Goal: Task Accomplishment & Management: Use online tool/utility

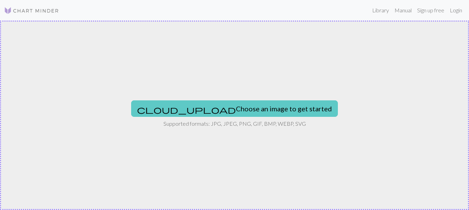
click at [268, 113] on button "cloud_upload Choose an image to get started" at bounding box center [234, 109] width 207 height 16
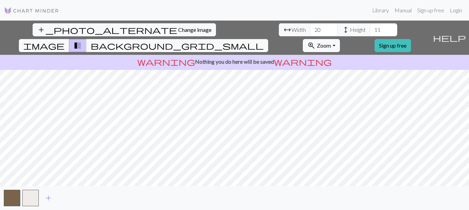
click at [276, 57] on span "warning" at bounding box center [303, 62] width 58 height 10
click at [454, 10] on link "Login" at bounding box center [456, 10] width 18 height 14
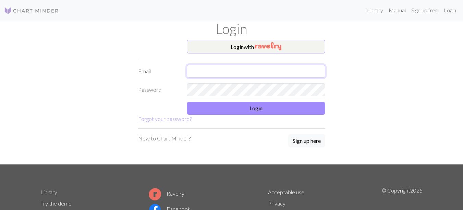
drag, startPoint x: 264, startPoint y: 78, endPoint x: 263, endPoint y: 71, distance: 6.2
click at [264, 75] on input "text" at bounding box center [256, 71] width 139 height 13
type input "[EMAIL_ADDRESS][DOMAIN_NAME]"
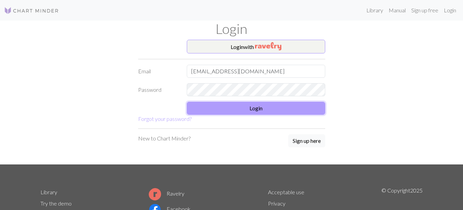
click at [229, 113] on button "Login" at bounding box center [256, 108] width 139 height 13
click at [268, 112] on button "Login" at bounding box center [256, 108] width 139 height 13
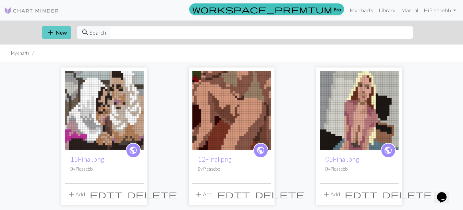
click at [64, 36] on button "add New" at bounding box center [57, 32] width 30 height 13
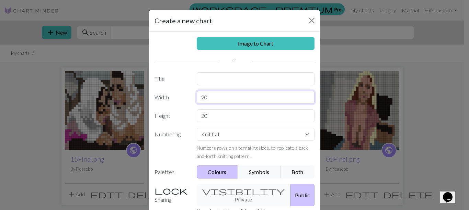
drag, startPoint x: 223, startPoint y: 99, endPoint x: 165, endPoint y: 105, distance: 57.9
click at [165, 105] on div "Image to Chart Title Width 20 Height 20 Numbering Knit flat Knit in the round L…" at bounding box center [234, 143] width 171 height 222
type input "45"
type input "35"
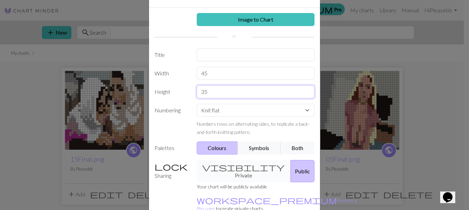
scroll to position [28, 0]
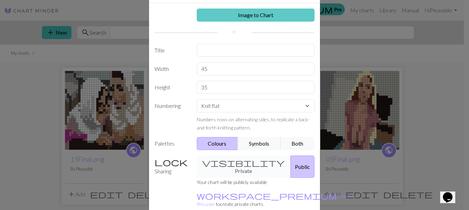
click at [301, 12] on link "Image to Chart" at bounding box center [256, 15] width 118 height 13
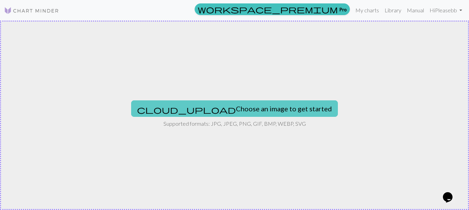
click at [245, 102] on button "cloud_upload Choose an image to get started" at bounding box center [234, 109] width 207 height 16
type input "C:\fakepath\08Final.png"
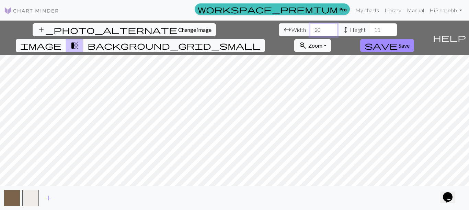
click at [310, 25] on input "20" at bounding box center [323, 29] width 27 height 13
drag, startPoint x: 144, startPoint y: 25, endPoint x: 135, endPoint y: 26, distance: 8.9
click at [310, 26] on input "20" at bounding box center [323, 29] width 27 height 13
type input "45"
drag, startPoint x: 205, startPoint y: 26, endPoint x: 185, endPoint y: 28, distance: 20.0
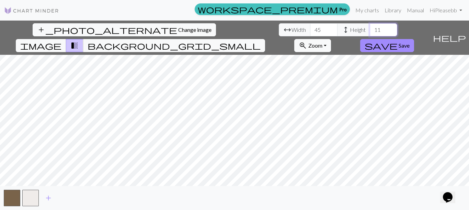
click at [279, 28] on div "arrow_range Width 45 height Height 11" at bounding box center [338, 29] width 118 height 13
type input "35"
click at [47, 201] on span "add" at bounding box center [48, 198] width 8 height 10
click at [66, 199] on span "add" at bounding box center [67, 198] width 8 height 10
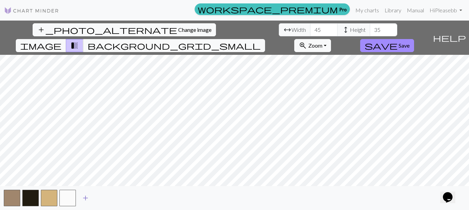
click at [86, 198] on span "add" at bounding box center [85, 198] width 8 height 10
click at [102, 197] on span "add" at bounding box center [104, 198] width 8 height 10
click at [127, 200] on button "add" at bounding box center [122, 198] width 17 height 13
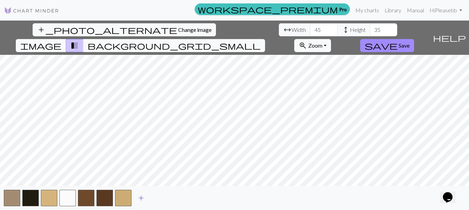
click at [146, 199] on button "add" at bounding box center [140, 198] width 17 height 13
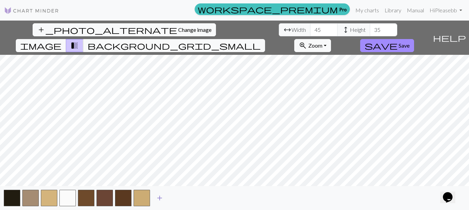
click at [162, 198] on span "add" at bounding box center [159, 198] width 8 height 10
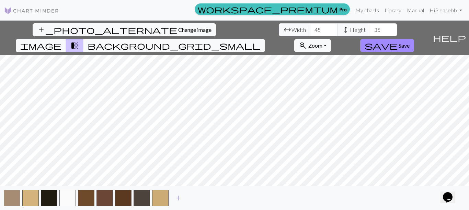
click at [176, 198] on span "add" at bounding box center [178, 198] width 8 height 10
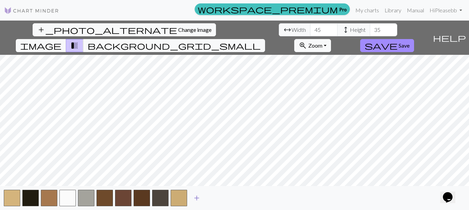
click at [195, 199] on span "add" at bounding box center [196, 198] width 8 height 10
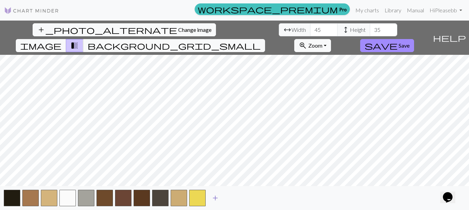
click at [219, 199] on span "add" at bounding box center [215, 198] width 8 height 10
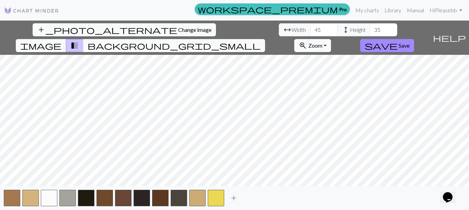
click at [233, 199] on span "add" at bounding box center [234, 198] width 8 height 10
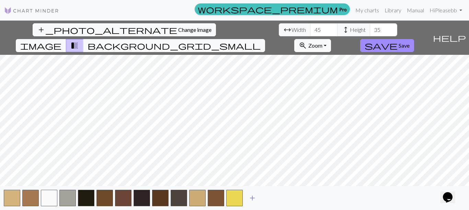
click at [254, 200] on span "add" at bounding box center [252, 198] width 8 height 10
click at [252, 198] on button "button" at bounding box center [253, 198] width 16 height 16
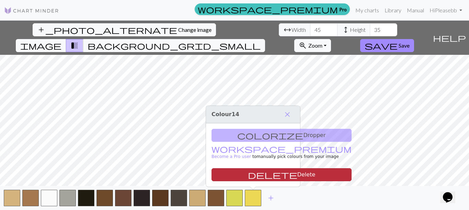
click at [258, 179] on button "delete Delete" at bounding box center [281, 174] width 140 height 13
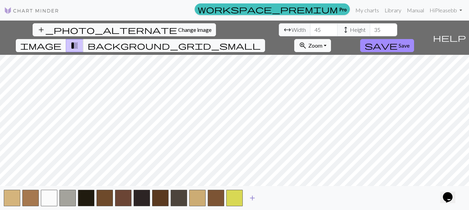
click at [253, 193] on span "add" at bounding box center [252, 198] width 8 height 10
click at [254, 194] on button "button" at bounding box center [253, 198] width 16 height 16
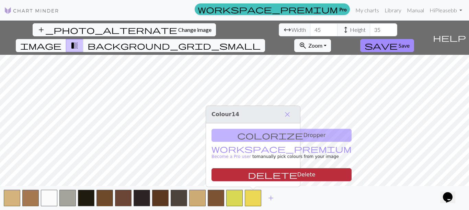
click at [256, 178] on button "delete Delete" at bounding box center [281, 174] width 140 height 13
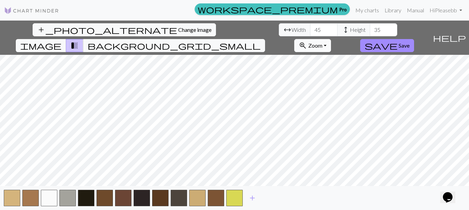
click at [307, 41] on span "zoom_in" at bounding box center [302, 46] width 8 height 10
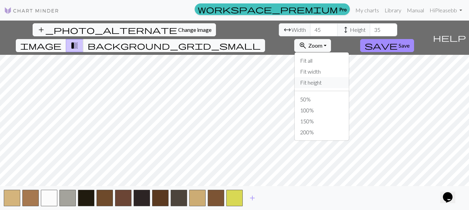
click at [349, 77] on button "Fit height" at bounding box center [321, 82] width 54 height 11
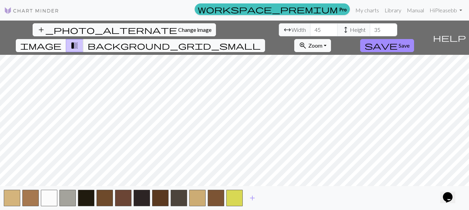
click at [66, 39] on button "image" at bounding box center [41, 45] width 50 height 13
click at [79, 41] on span "transition_fade" at bounding box center [74, 46] width 8 height 10
click at [66, 39] on button "image" at bounding box center [41, 45] width 50 height 13
click at [79, 41] on span "transition_fade" at bounding box center [74, 46] width 8 height 10
click at [61, 41] on span "image" at bounding box center [40, 46] width 41 height 10
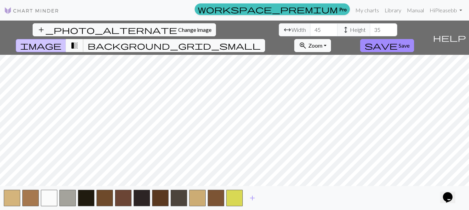
click at [79, 41] on span "transition_fade" at bounding box center [74, 46] width 8 height 10
click at [252, 200] on span "add" at bounding box center [252, 198] width 8 height 10
click at [269, 198] on span "add" at bounding box center [271, 198] width 8 height 10
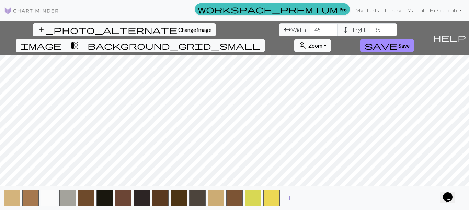
click at [288, 199] on span "add" at bounding box center [289, 198] width 8 height 10
click at [304, 199] on span "add" at bounding box center [308, 198] width 8 height 10
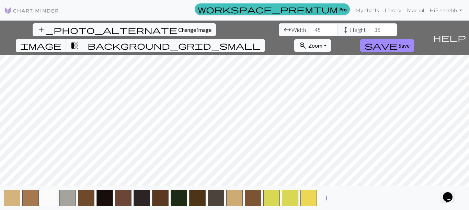
click at [325, 199] on span "add" at bounding box center [326, 198] width 8 height 10
click at [348, 202] on span "add" at bounding box center [345, 198] width 8 height 10
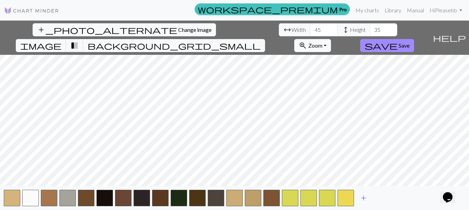
click at [360, 201] on span "add" at bounding box center [363, 198] width 8 height 10
click at [378, 199] on span "add" at bounding box center [382, 198] width 8 height 10
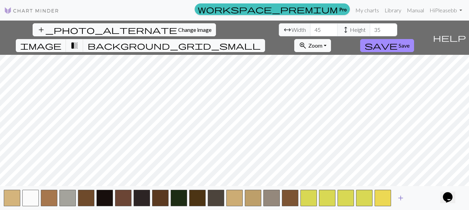
click at [397, 198] on span "add" at bounding box center [400, 198] width 8 height 10
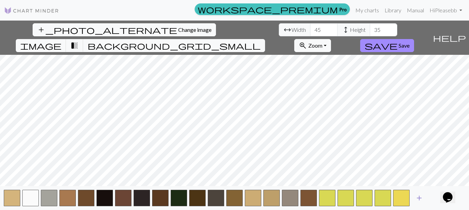
click at [417, 197] on span "add" at bounding box center [419, 198] width 8 height 10
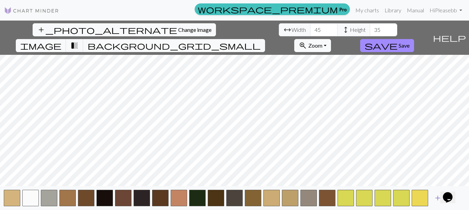
click at [436, 201] on span "add" at bounding box center [437, 198] width 8 height 10
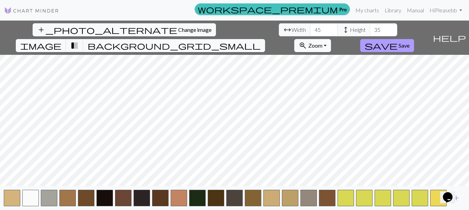
click at [409, 42] on span "Save" at bounding box center [403, 45] width 11 height 7
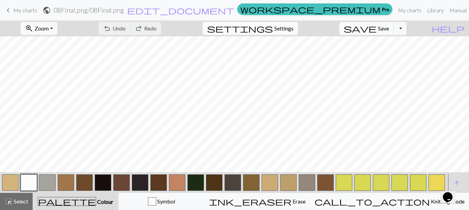
click at [286, 31] on span "Settings" at bounding box center [283, 28] width 19 height 8
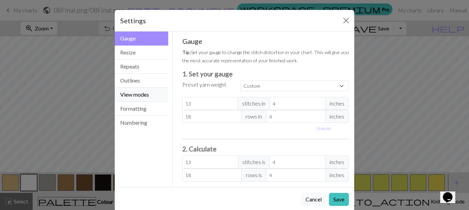
click at [133, 100] on button "View modes" at bounding box center [142, 95] width 54 height 14
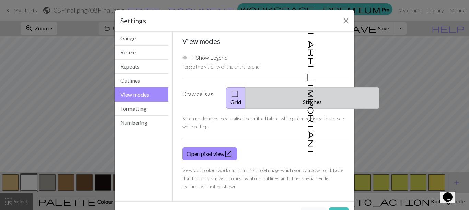
click at [307, 93] on span "label_important" at bounding box center [312, 94] width 10 height 124
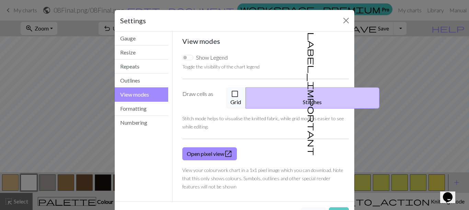
click at [332, 208] on button "Save" at bounding box center [339, 214] width 20 height 13
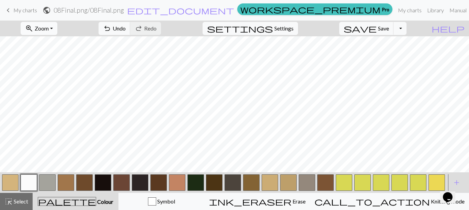
click at [57, 30] on button "zoom_in Zoom Zoom" at bounding box center [39, 28] width 37 height 13
click at [59, 64] on button "Fit height" at bounding box center [48, 65] width 54 height 11
click at [141, 180] on button "button" at bounding box center [140, 183] width 16 height 16
click at [104, 182] on button "button" at bounding box center [103, 183] width 16 height 16
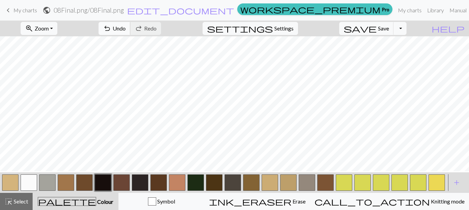
scroll to position [0, 0]
click at [47, 188] on button "button" at bounding box center [47, 183] width 16 height 16
click at [308, 189] on button "button" at bounding box center [306, 183] width 16 height 16
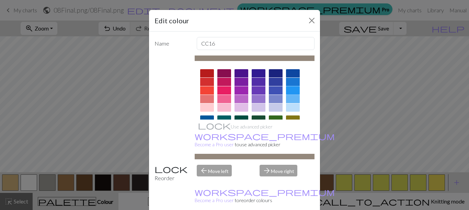
click at [293, 93] on div at bounding box center [293, 90] width 14 height 8
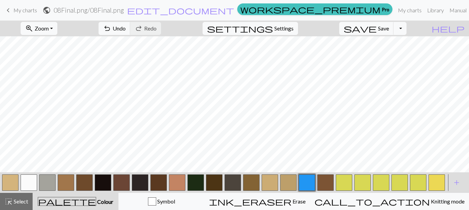
click at [50, 184] on button "button" at bounding box center [47, 183] width 16 height 16
click at [301, 180] on button "button" at bounding box center [306, 183] width 16 height 16
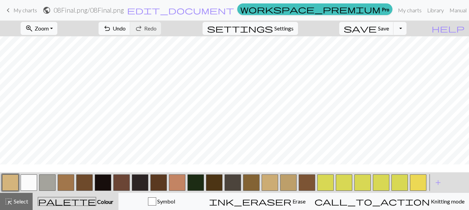
scroll to position [0, 0]
click at [106, 181] on button "button" at bounding box center [103, 183] width 16 height 16
click at [173, 184] on button "button" at bounding box center [177, 183] width 16 height 16
click at [32, 179] on button "button" at bounding box center [29, 183] width 16 height 16
click at [171, 185] on button "button" at bounding box center [177, 183] width 16 height 16
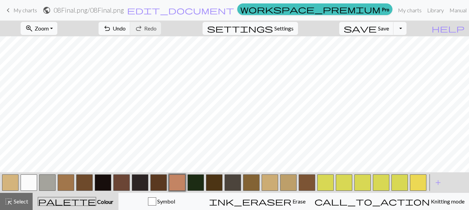
click at [326, 183] on button "button" at bounding box center [325, 183] width 16 height 16
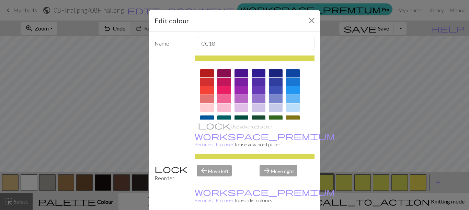
click at [294, 83] on div at bounding box center [293, 82] width 14 height 8
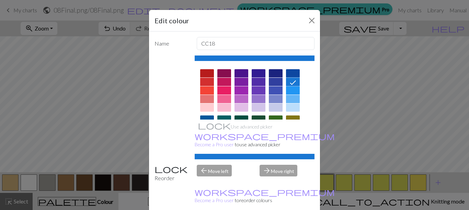
click at [293, 87] on div at bounding box center [293, 90] width 14 height 8
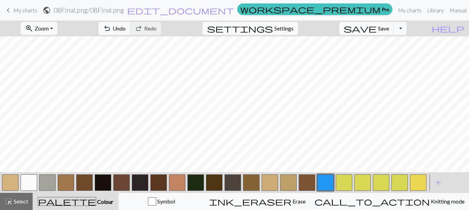
click at [336, 189] on button "button" at bounding box center [344, 183] width 16 height 16
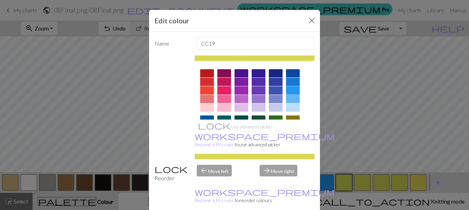
click at [290, 89] on div at bounding box center [293, 90] width 14 height 8
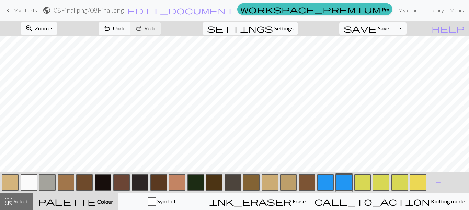
click at [359, 186] on button "button" at bounding box center [362, 183] width 16 height 16
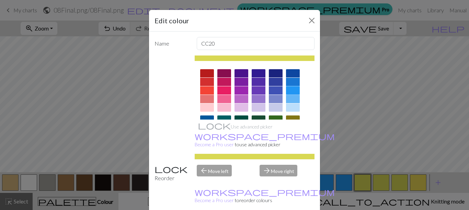
click at [288, 90] on div at bounding box center [293, 90] width 14 height 8
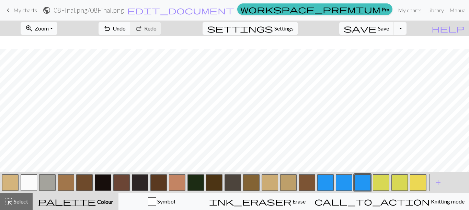
scroll to position [13, 0]
click at [389, 176] on div at bounding box center [381, 183] width 19 height 19
click at [387, 178] on button "button" at bounding box center [381, 183] width 16 height 16
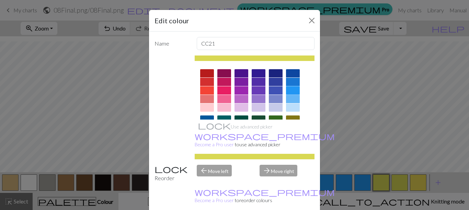
click at [288, 90] on div at bounding box center [293, 90] width 14 height 8
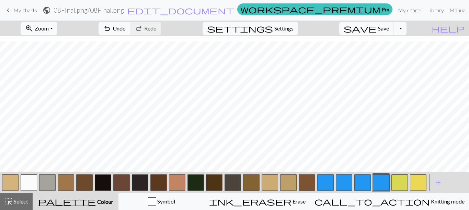
click at [398, 180] on button "button" at bounding box center [399, 183] width 16 height 16
click at [403, 188] on button "button" at bounding box center [399, 183] width 16 height 16
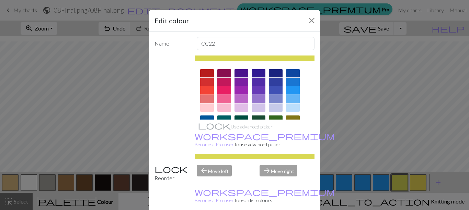
click at [286, 86] on div at bounding box center [293, 92] width 14 height 46
click at [286, 89] on div at bounding box center [293, 90] width 14 height 8
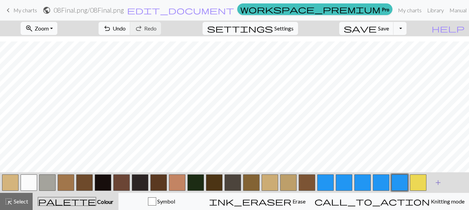
click at [431, 185] on button "add Add a colour" at bounding box center [437, 182] width 17 height 17
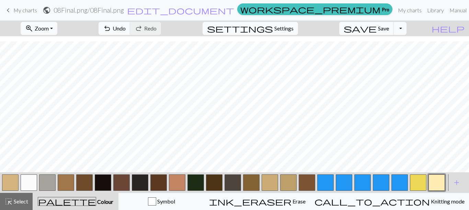
click at [431, 184] on button "button" at bounding box center [436, 183] width 16 height 16
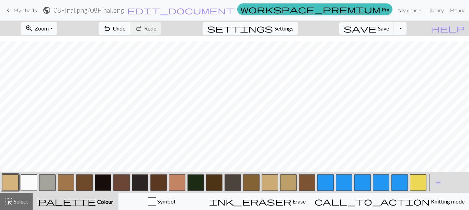
click at [418, 180] on button "button" at bounding box center [418, 183] width 16 height 16
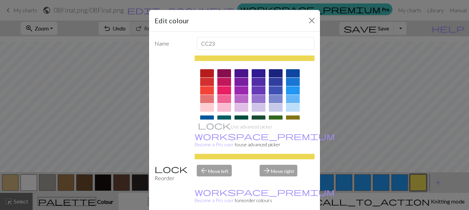
click at [295, 89] on div at bounding box center [293, 90] width 14 height 8
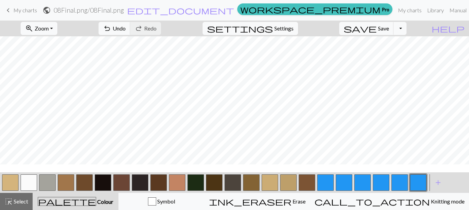
scroll to position [0, 0]
click at [321, 183] on button "button" at bounding box center [325, 183] width 16 height 16
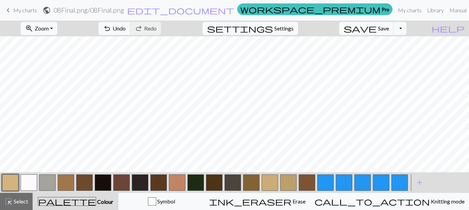
click at [325, 178] on button "button" at bounding box center [325, 183] width 16 height 16
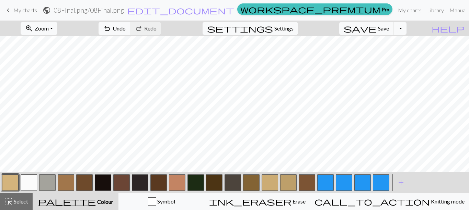
drag, startPoint x: 333, startPoint y: 180, endPoint x: 327, endPoint y: 181, distance: 5.6
click at [328, 181] on button "button" at bounding box center [325, 183] width 16 height 16
click at [327, 181] on button "button" at bounding box center [325, 183] width 16 height 16
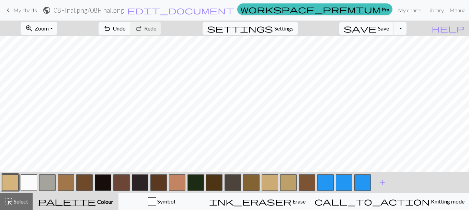
click at [327, 185] on button "button" at bounding box center [325, 183] width 16 height 16
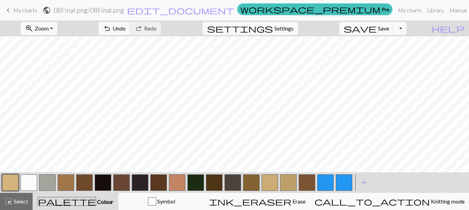
click at [331, 187] on button "button" at bounding box center [325, 183] width 16 height 16
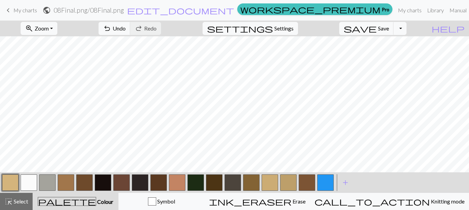
click at [329, 178] on button "button" at bounding box center [325, 183] width 16 height 16
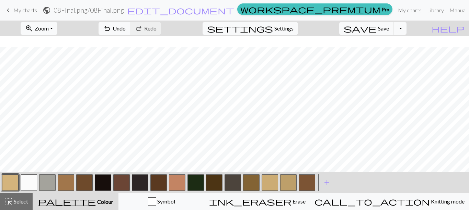
scroll to position [11, 0]
click at [177, 187] on button "button" at bounding box center [177, 183] width 16 height 16
click at [99, 185] on button "button" at bounding box center [103, 183] width 16 height 16
click at [376, 27] on span "save" at bounding box center [359, 29] width 33 height 10
click at [312, 182] on button "button" at bounding box center [306, 183] width 16 height 16
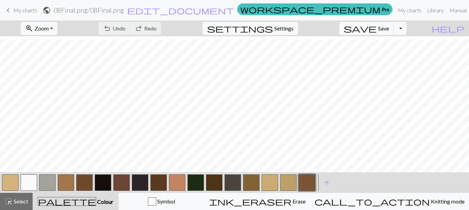
click at [13, 183] on button "button" at bounding box center [10, 183] width 16 height 16
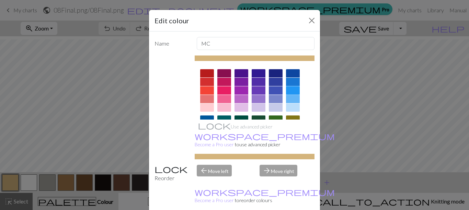
click at [292, 91] on div at bounding box center [293, 90] width 14 height 8
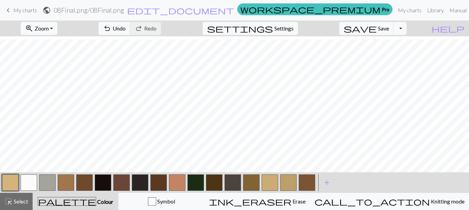
click at [268, 183] on button "button" at bounding box center [269, 183] width 16 height 16
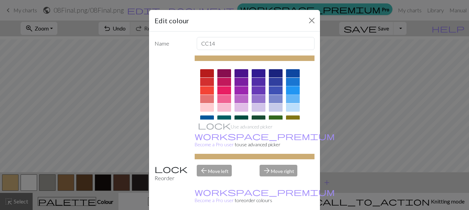
click at [286, 93] on div at bounding box center [293, 90] width 14 height 8
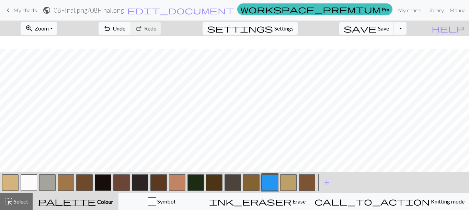
scroll to position [13, 0]
click at [3, 175] on button "button" at bounding box center [10, 183] width 16 height 16
click at [293, 184] on button "button" at bounding box center [288, 183] width 16 height 16
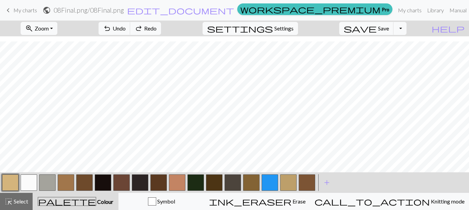
click at [268, 186] on button "button" at bounding box center [269, 183] width 16 height 16
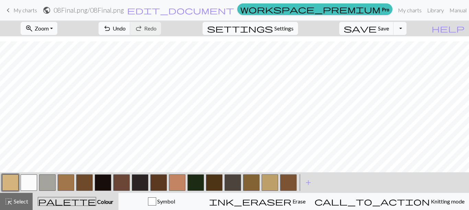
click at [269, 186] on button "button" at bounding box center [269, 183] width 16 height 16
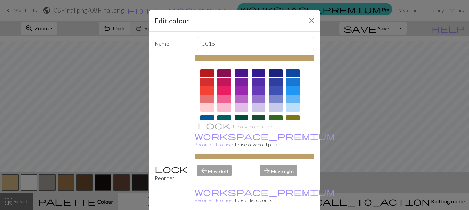
click at [219, 89] on div at bounding box center [224, 90] width 14 height 8
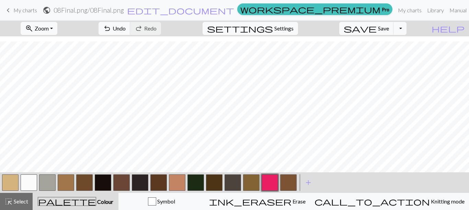
click at [13, 186] on button "button" at bounding box center [10, 183] width 16 height 16
drag, startPoint x: 240, startPoint y: 189, endPoint x: 244, endPoint y: 187, distance: 4.0
click at [243, 187] on div at bounding box center [149, 183] width 296 height 19
click at [257, 186] on button "button" at bounding box center [251, 183] width 16 height 16
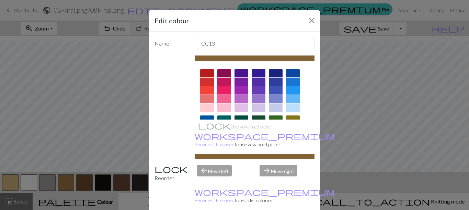
click at [292, 89] on div at bounding box center [293, 90] width 14 height 8
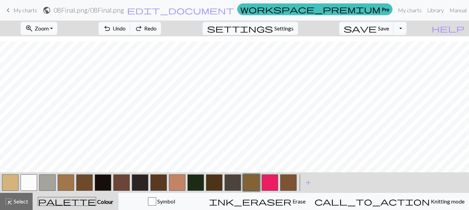
click at [66, 182] on button "button" at bounding box center [66, 183] width 16 height 16
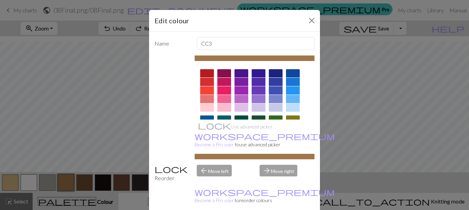
click at [286, 92] on div at bounding box center [293, 90] width 14 height 8
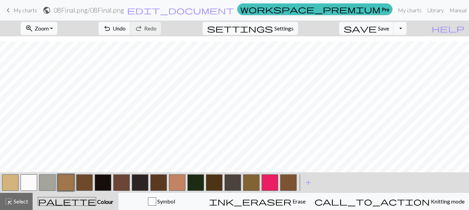
click at [14, 185] on button "button" at bounding box center [10, 183] width 16 height 16
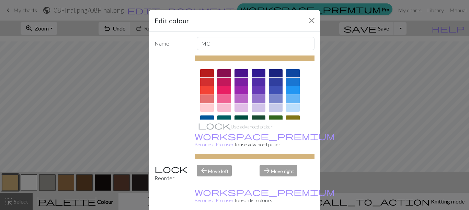
click at [204, 103] on div at bounding box center [207, 99] width 14 height 8
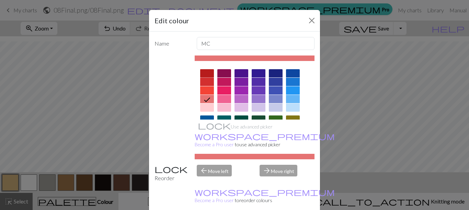
click at [209, 77] on div at bounding box center [207, 73] width 14 height 8
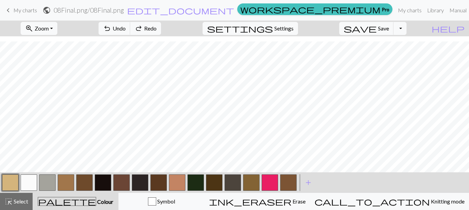
click at [172, 182] on button "button" at bounding box center [177, 183] width 16 height 16
click at [48, 182] on button "button" at bounding box center [47, 183] width 16 height 16
click at [275, 182] on button "button" at bounding box center [269, 183] width 16 height 16
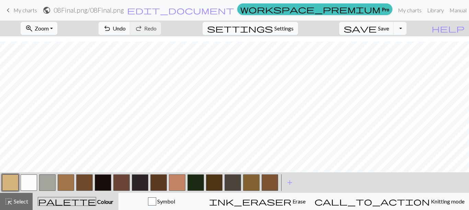
click at [243, 188] on button "button" at bounding box center [251, 183] width 16 height 16
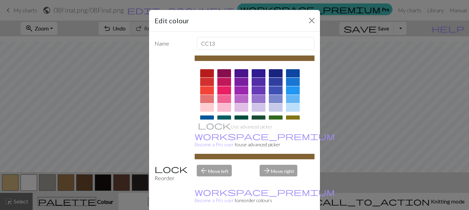
drag, startPoint x: 243, startPoint y: 188, endPoint x: 251, endPoint y: 81, distance: 107.7
click at [250, 76] on div at bounding box center [255, 160] width 120 height 193
click at [296, 86] on div at bounding box center [293, 90] width 14 height 8
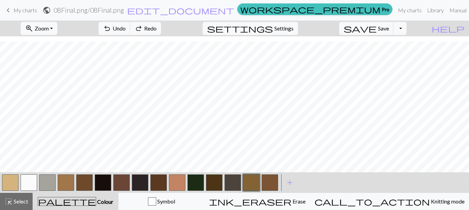
click at [68, 187] on button "button" at bounding box center [66, 183] width 16 height 16
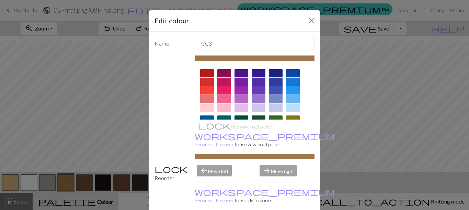
click at [290, 93] on div at bounding box center [293, 90] width 14 height 8
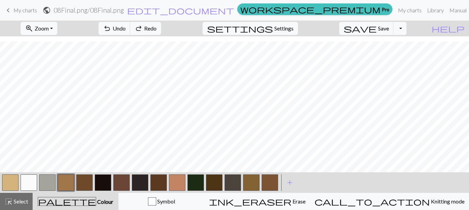
click at [252, 185] on button "button" at bounding box center [251, 183] width 16 height 16
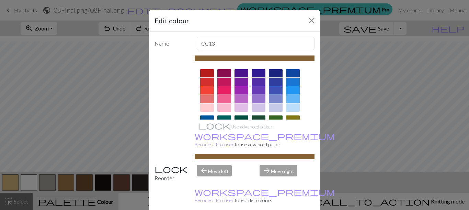
click at [289, 90] on div at bounding box center [293, 90] width 14 height 8
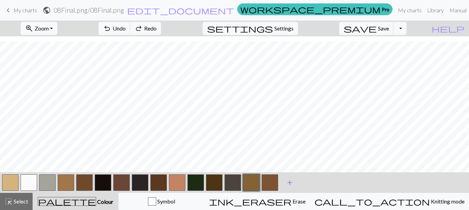
click at [290, 181] on span "add" at bounding box center [289, 183] width 8 height 10
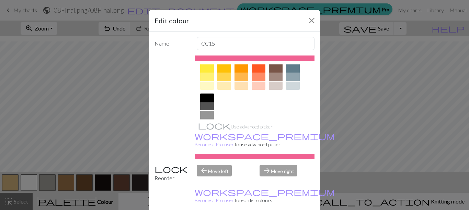
scroll to position [110, 0]
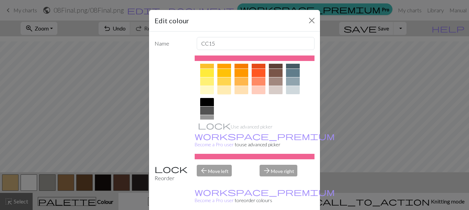
click at [221, 91] on div at bounding box center [224, 90] width 14 height 8
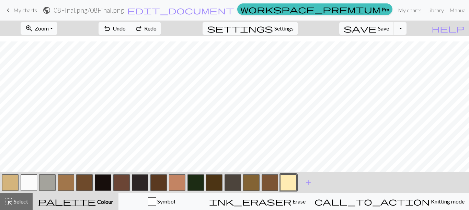
click at [283, 187] on button "button" at bounding box center [288, 183] width 16 height 16
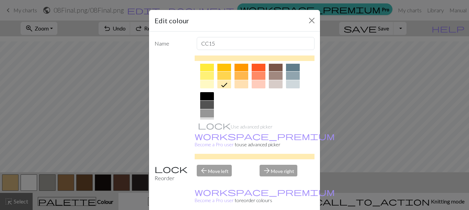
scroll to position [96, 0]
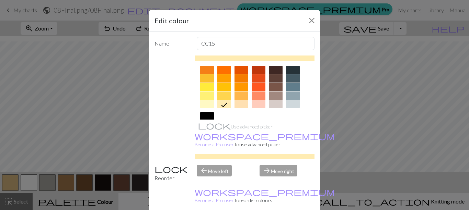
click at [245, 107] on div at bounding box center [241, 104] width 14 height 8
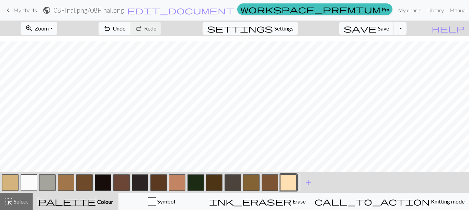
click at [183, 184] on button "button" at bounding box center [177, 183] width 16 height 16
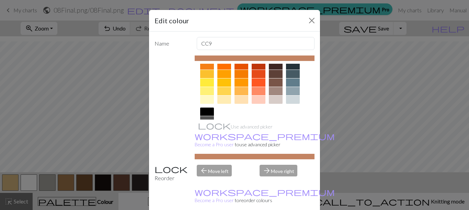
scroll to position [103, 0]
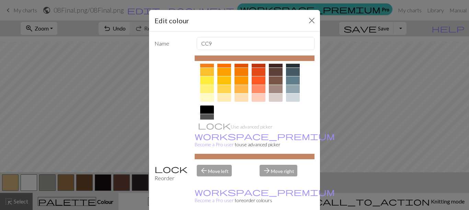
click at [239, 101] on div at bounding box center [241, 98] width 14 height 8
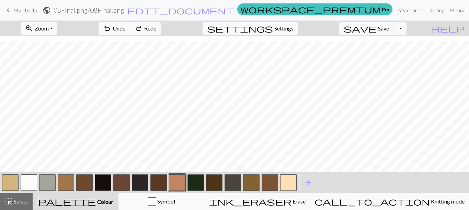
click at [288, 184] on button "button" at bounding box center [288, 183] width 16 height 16
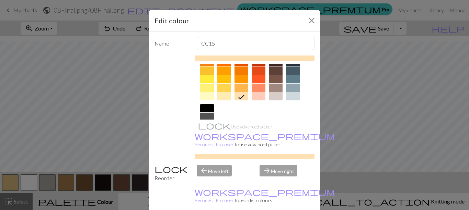
scroll to position [105, 0]
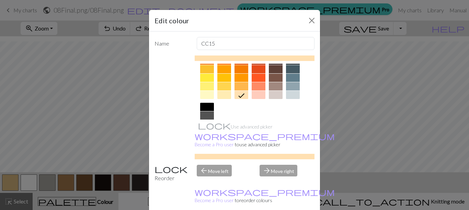
click at [255, 96] on div at bounding box center [258, 95] width 14 height 8
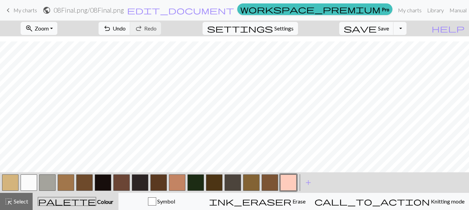
click at [179, 179] on button "button" at bounding box center [177, 183] width 16 height 16
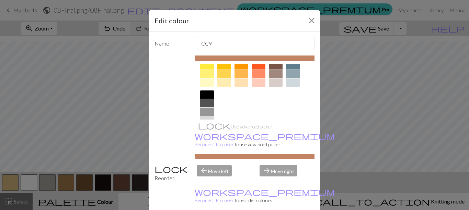
scroll to position [116, 0]
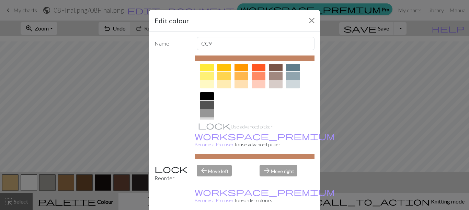
click at [253, 83] on div at bounding box center [258, 84] width 14 height 8
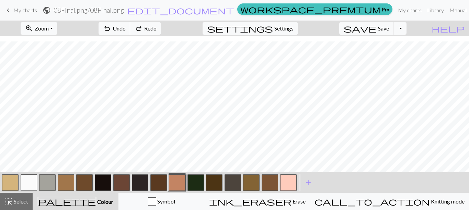
click at [250, 183] on button "button" at bounding box center [251, 183] width 16 height 16
click at [251, 182] on button "button" at bounding box center [251, 183] width 16 height 16
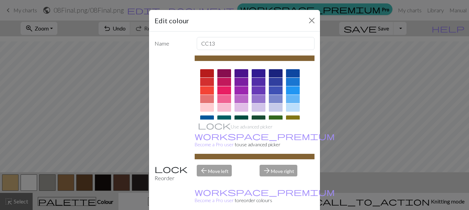
click at [251, 98] on div at bounding box center [258, 99] width 14 height 8
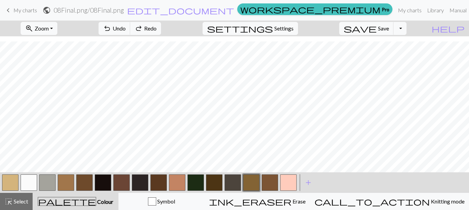
click at [253, 184] on button "button" at bounding box center [251, 183] width 16 height 16
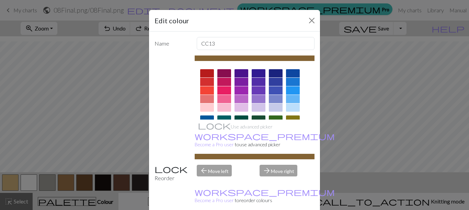
scroll to position [139, 0]
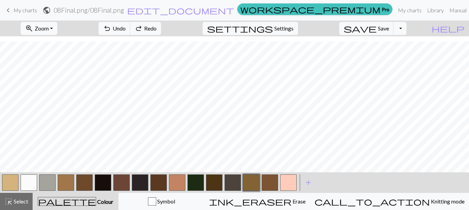
click at [275, 182] on button "button" at bounding box center [269, 183] width 16 height 16
click at [265, 186] on button "button" at bounding box center [269, 183] width 16 height 16
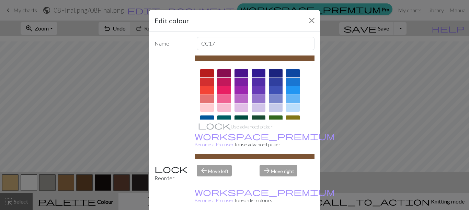
click at [277, 77] on div at bounding box center [276, 73] width 14 height 8
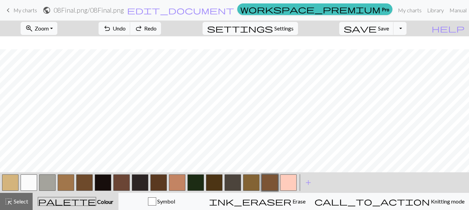
scroll to position [13, 0]
click at [32, 183] on button "button" at bounding box center [29, 183] width 16 height 16
click at [174, 185] on button "button" at bounding box center [177, 183] width 16 height 16
click at [265, 185] on button "button" at bounding box center [269, 183] width 16 height 16
click at [171, 183] on button "button" at bounding box center [177, 183] width 16 height 16
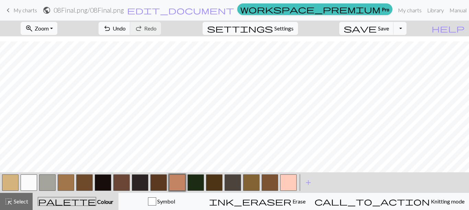
click at [35, 181] on button "button" at bounding box center [29, 183] width 16 height 16
click at [275, 183] on button "button" at bounding box center [269, 183] width 16 height 16
click at [25, 186] on button "button" at bounding box center [29, 183] width 16 height 16
click at [1, 182] on div at bounding box center [10, 183] width 19 height 19
click at [5, 182] on button "button" at bounding box center [10, 183] width 16 height 16
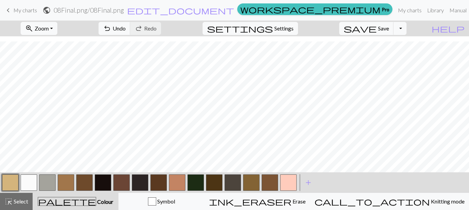
click at [69, 181] on button "button" at bounding box center [66, 183] width 16 height 16
click at [30, 183] on button "button" at bounding box center [29, 183] width 16 height 16
click at [15, 183] on button "button" at bounding box center [10, 183] width 16 height 16
click at [177, 179] on button "button" at bounding box center [177, 183] width 16 height 16
click at [264, 180] on button "button" at bounding box center [269, 183] width 16 height 16
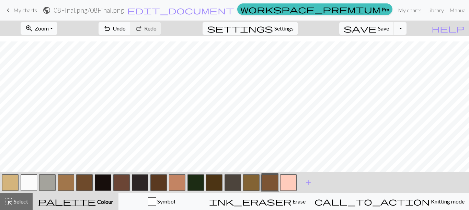
click at [181, 186] on button "button" at bounding box center [177, 183] width 16 height 16
click at [47, 186] on button "button" at bounding box center [47, 183] width 16 height 16
click at [172, 185] on button "button" at bounding box center [177, 183] width 16 height 16
click at [68, 177] on button "button" at bounding box center [66, 183] width 16 height 16
click at [176, 181] on button "button" at bounding box center [177, 183] width 16 height 16
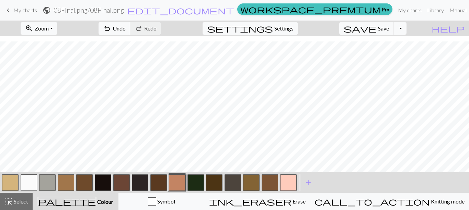
click at [99, 186] on button "button" at bounding box center [103, 183] width 16 height 16
click at [27, 185] on button "button" at bounding box center [29, 183] width 16 height 16
click at [384, 33] on button "save Save Save" at bounding box center [366, 28] width 55 height 13
click at [376, 32] on span "save" at bounding box center [359, 29] width 33 height 10
click at [376, 31] on span "save" at bounding box center [359, 29] width 33 height 10
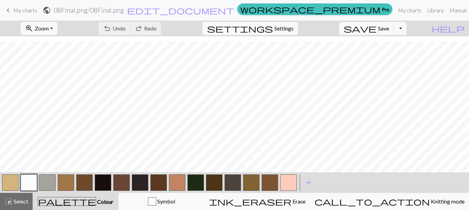
click at [263, 178] on button "button" at bounding box center [269, 183] width 16 height 16
click at [156, 179] on button "button" at bounding box center [158, 183] width 16 height 16
click at [183, 185] on button "button" at bounding box center [177, 183] width 16 height 16
click at [163, 181] on button "button" at bounding box center [158, 183] width 16 height 16
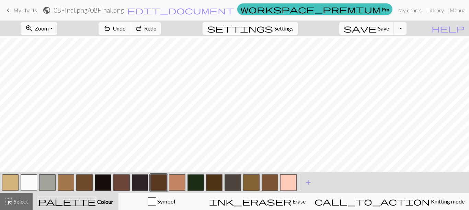
click at [179, 183] on button "button" at bounding box center [177, 183] width 16 height 16
drag, startPoint x: 143, startPoint y: 185, endPoint x: 155, endPoint y: 185, distance: 12.0
click at [148, 185] on div at bounding box center [140, 183] width 19 height 19
click at [155, 185] on button "button" at bounding box center [158, 183] width 16 height 16
click at [178, 183] on button "button" at bounding box center [177, 183] width 16 height 16
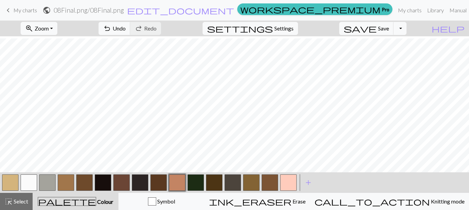
click at [56, 184] on div at bounding box center [47, 183] width 19 height 19
click at [49, 184] on button "button" at bounding box center [47, 183] width 16 height 16
click at [174, 180] on button "button" at bounding box center [177, 183] width 16 height 16
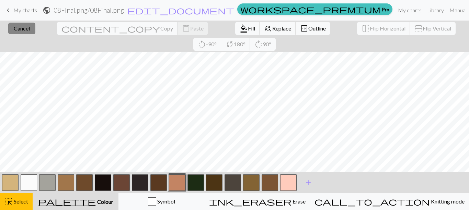
click at [16, 28] on span "Cancel" at bounding box center [22, 28] width 16 height 7
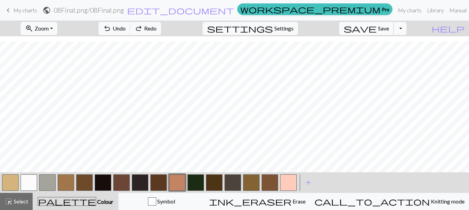
click at [376, 27] on span "save" at bounding box center [359, 29] width 33 height 10
click at [167, 186] on div at bounding box center [158, 183] width 19 height 19
click at [162, 186] on button "button" at bounding box center [158, 183] width 16 height 16
click at [61, 183] on button "button" at bounding box center [66, 183] width 16 height 16
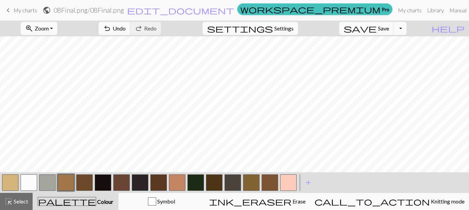
click at [44, 187] on button "button" at bounding box center [47, 183] width 16 height 16
click at [62, 186] on button "button" at bounding box center [66, 183] width 16 height 16
click at [84, 180] on button "button" at bounding box center [84, 183] width 16 height 16
click at [157, 181] on button "button" at bounding box center [158, 183] width 16 height 16
click at [388, 28] on button "save Save Save" at bounding box center [366, 28] width 55 height 13
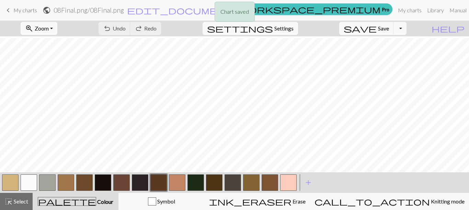
scroll to position [13, 0]
click at [174, 187] on button "button" at bounding box center [177, 183] width 16 height 16
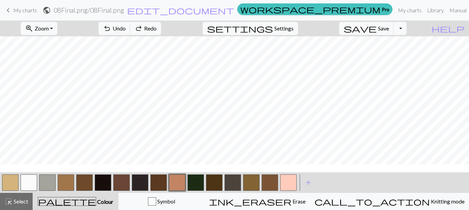
scroll to position [0, 0]
click at [276, 184] on button "button" at bounding box center [269, 183] width 16 height 16
click at [180, 188] on button "button" at bounding box center [177, 183] width 16 height 16
click at [261, 185] on div at bounding box center [269, 183] width 19 height 19
click at [267, 185] on button "button" at bounding box center [269, 183] width 16 height 16
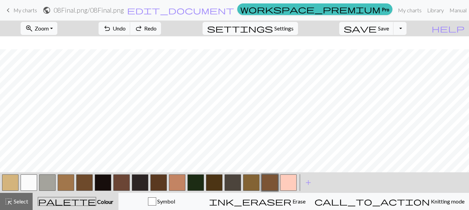
scroll to position [13, 0]
click at [85, 186] on button "button" at bounding box center [84, 183] width 16 height 16
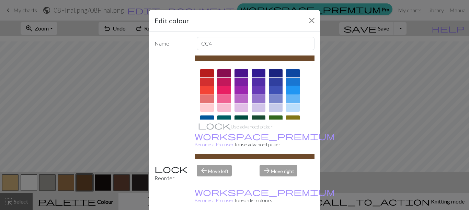
click at [294, 90] on div at bounding box center [293, 90] width 14 height 8
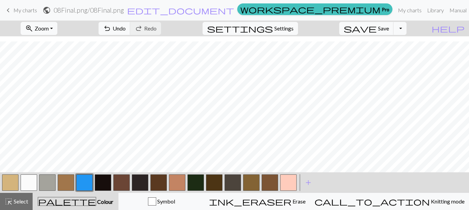
click at [282, 185] on button "button" at bounding box center [288, 183] width 16 height 16
click at [272, 184] on button "button" at bounding box center [269, 183] width 16 height 16
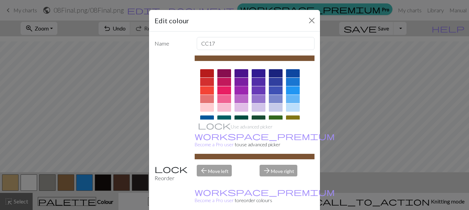
click at [235, 88] on div at bounding box center [241, 90] width 14 height 8
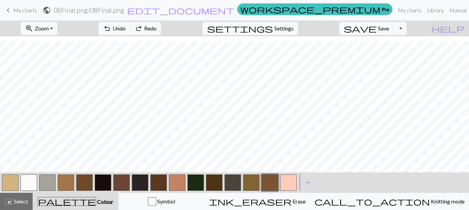
click at [87, 182] on button "button" at bounding box center [84, 183] width 16 height 16
click at [252, 188] on button "button" at bounding box center [251, 183] width 16 height 16
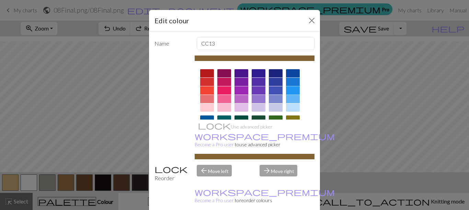
click at [289, 92] on div at bounding box center [293, 90] width 14 height 8
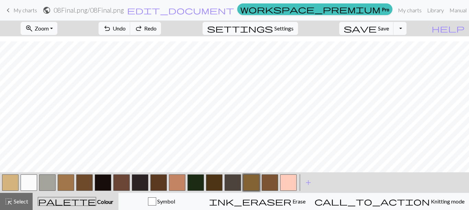
click at [66, 182] on button "button" at bounding box center [66, 183] width 16 height 16
click at [85, 178] on button "button" at bounding box center [84, 183] width 16 height 16
click at [273, 184] on button "button" at bounding box center [269, 183] width 16 height 16
click at [185, 189] on button "button" at bounding box center [177, 183] width 16 height 16
click at [268, 182] on button "button" at bounding box center [269, 183] width 16 height 16
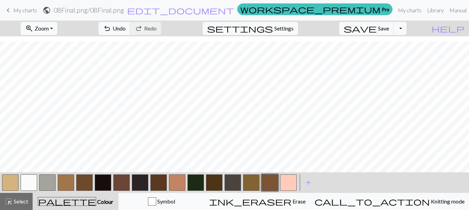
click at [38, 187] on div at bounding box center [47, 183] width 19 height 19
click at [43, 186] on button "button" at bounding box center [47, 183] width 16 height 16
click at [26, 184] on button "button" at bounding box center [29, 183] width 16 height 16
click at [174, 184] on button "button" at bounding box center [177, 183] width 16 height 16
click at [376, 27] on span "save" at bounding box center [359, 29] width 33 height 10
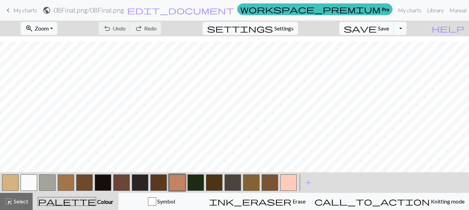
click at [17, 180] on button "button" at bounding box center [10, 183] width 16 height 16
click at [69, 184] on button "button" at bounding box center [66, 183] width 16 height 16
click at [376, 27] on span "save" at bounding box center [359, 29] width 33 height 10
click at [388, 26] on button "save Save Save" at bounding box center [366, 28] width 55 height 13
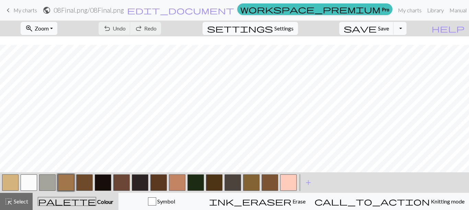
scroll to position [13, 0]
click at [213, 186] on button "button" at bounding box center [214, 183] width 16 height 16
click at [245, 186] on button "button" at bounding box center [251, 183] width 16 height 16
click at [171, 186] on button "button" at bounding box center [177, 183] width 16 height 16
click at [53, 187] on button "button" at bounding box center [47, 183] width 16 height 16
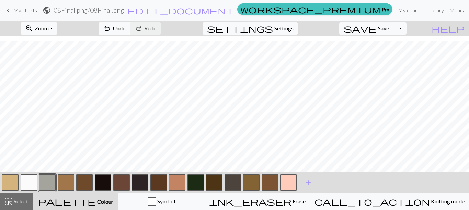
click at [179, 182] on button "button" at bounding box center [177, 183] width 16 height 16
click at [49, 179] on button "button" at bounding box center [47, 183] width 16 height 16
click at [126, 181] on button "button" at bounding box center [121, 183] width 16 height 16
click at [119, 184] on button "button" at bounding box center [121, 183] width 16 height 16
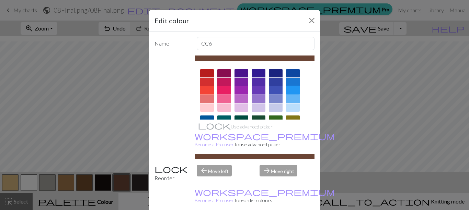
click at [292, 93] on div at bounding box center [293, 90] width 14 height 8
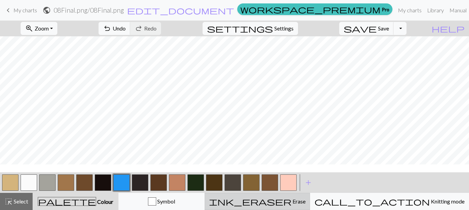
scroll to position [0, 0]
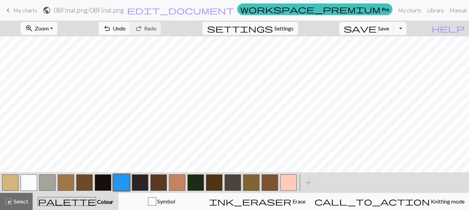
click at [164, 186] on button "button" at bounding box center [158, 183] width 16 height 16
click at [87, 185] on button "button" at bounding box center [84, 183] width 16 height 16
click at [156, 181] on button "button" at bounding box center [158, 183] width 16 height 16
click at [83, 188] on button "button" at bounding box center [84, 183] width 16 height 16
click at [155, 183] on button "button" at bounding box center [158, 183] width 16 height 16
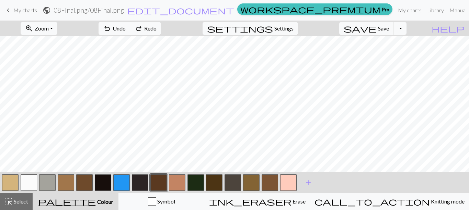
click at [162, 183] on button "button" at bounding box center [158, 183] width 16 height 16
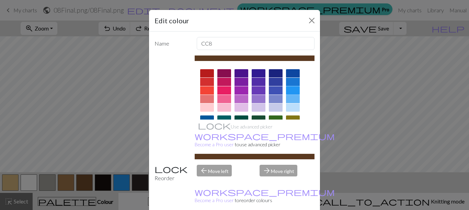
click at [295, 92] on div at bounding box center [293, 90] width 14 height 8
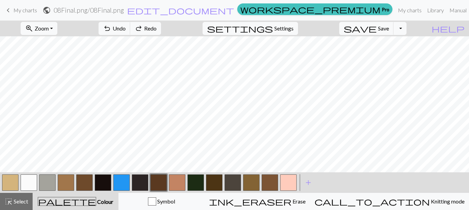
click at [90, 186] on button "button" at bounding box center [84, 183] width 16 height 16
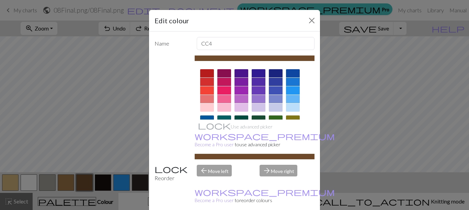
click at [256, 88] on div at bounding box center [258, 90] width 14 height 8
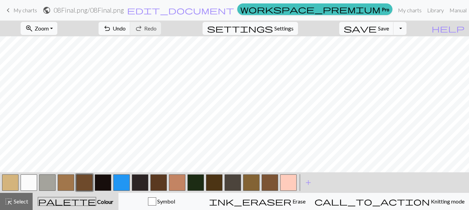
click at [277, 182] on button "button" at bounding box center [269, 183] width 16 height 16
click at [245, 187] on button "button" at bounding box center [251, 183] width 16 height 16
click at [12, 182] on button "button" at bounding box center [10, 183] width 16 height 16
click at [257, 180] on button "button" at bounding box center [251, 183] width 16 height 16
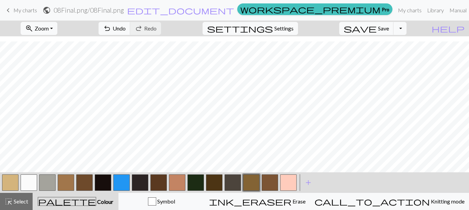
click at [13, 180] on button "button" at bounding box center [10, 183] width 16 height 16
click at [376, 26] on span "save" at bounding box center [359, 29] width 33 height 10
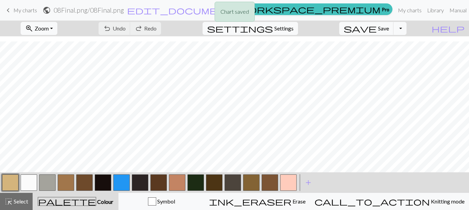
click at [251, 183] on button "button" at bounding box center [251, 183] width 16 height 16
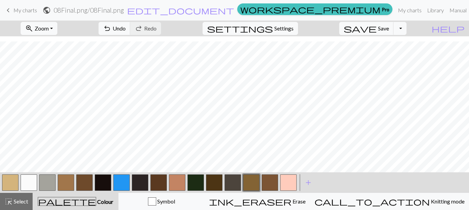
click at [14, 180] on button "button" at bounding box center [10, 183] width 16 height 16
click at [256, 184] on button "button" at bounding box center [251, 183] width 16 height 16
click at [12, 181] on button "button" at bounding box center [10, 183] width 16 height 16
click at [156, 27] on span "Redo" at bounding box center [150, 28] width 12 height 7
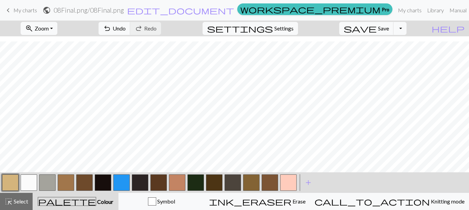
drag, startPoint x: 91, startPoint y: 179, endPoint x: 97, endPoint y: 180, distance: 5.9
click at [96, 179] on div at bounding box center [149, 183] width 296 height 19
click at [97, 180] on button "button" at bounding box center [103, 183] width 16 height 16
click at [9, 181] on button "button" at bounding box center [10, 183] width 16 height 16
click at [102, 184] on button "button" at bounding box center [103, 183] width 16 height 16
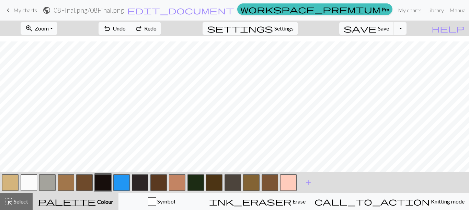
click at [68, 178] on button "button" at bounding box center [66, 183] width 16 height 16
click at [252, 184] on button "button" at bounding box center [251, 183] width 16 height 16
click at [378, 28] on button "save Save Save" at bounding box center [366, 28] width 55 height 13
click at [98, 178] on button "button" at bounding box center [103, 183] width 16 height 16
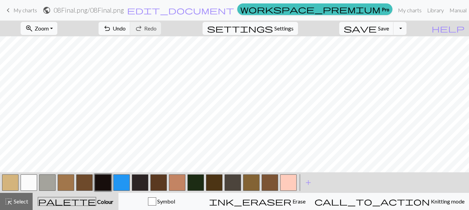
click at [206, 178] on button "button" at bounding box center [214, 183] width 16 height 16
click at [126, 184] on button "button" at bounding box center [121, 183] width 16 height 16
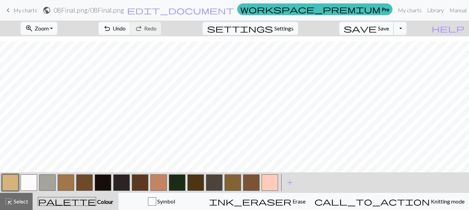
click at [389, 26] on span "Save" at bounding box center [383, 28] width 11 height 7
click at [389, 27] on span "Save" at bounding box center [383, 28] width 11 height 7
click at [389, 30] on span "Save" at bounding box center [383, 28] width 11 height 7
click at [234, 179] on button "button" at bounding box center [232, 183] width 16 height 16
click at [17, 185] on button "button" at bounding box center [10, 183] width 16 height 16
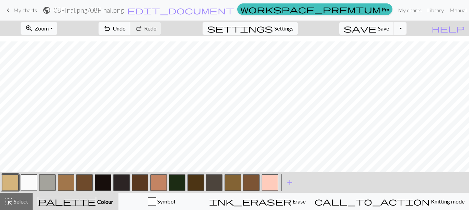
click at [229, 178] on button "button" at bounding box center [232, 183] width 16 height 16
click at [376, 29] on span "save" at bounding box center [359, 29] width 33 height 10
click at [10, 179] on button "button" at bounding box center [10, 183] width 16 height 16
click at [232, 187] on button "button" at bounding box center [232, 183] width 16 height 16
click at [15, 187] on button "button" at bounding box center [10, 183] width 16 height 16
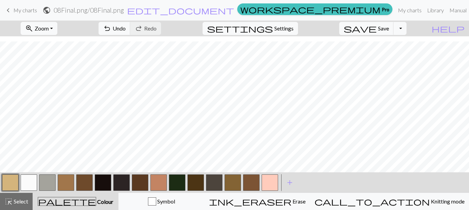
click at [228, 184] on button "button" at bounding box center [232, 183] width 16 height 16
click at [19, 180] on div at bounding box center [10, 183] width 19 height 19
click at [13, 180] on button "button" at bounding box center [10, 183] width 16 height 16
click at [376, 30] on span "save" at bounding box center [359, 29] width 33 height 10
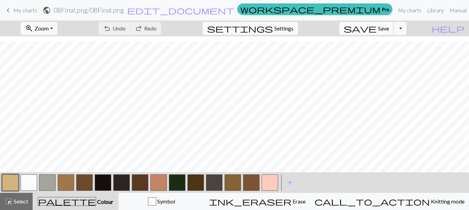
click at [389, 31] on span "Save" at bounding box center [383, 28] width 11 height 7
click at [235, 181] on button "button" at bounding box center [232, 183] width 16 height 16
click at [15, 185] on button "button" at bounding box center [10, 183] width 16 height 16
click at [231, 177] on button "button" at bounding box center [232, 183] width 16 height 16
click at [15, 183] on button "button" at bounding box center [10, 183] width 16 height 16
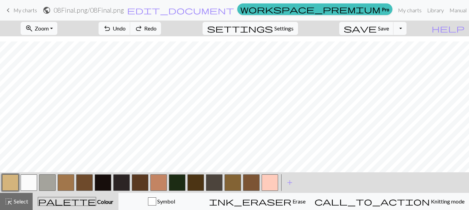
click at [231, 187] on button "button" at bounding box center [232, 183] width 16 height 16
click at [9, 185] on button "button" at bounding box center [10, 183] width 16 height 16
click at [236, 183] on button "button" at bounding box center [232, 183] width 16 height 16
click at [13, 185] on button "button" at bounding box center [10, 183] width 16 height 16
click at [231, 186] on button "button" at bounding box center [232, 183] width 16 height 16
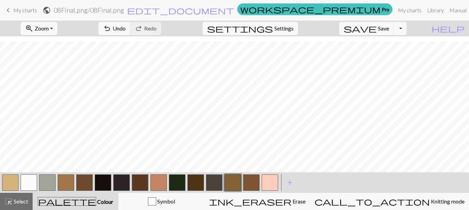
click at [4, 184] on button "button" at bounding box center [10, 183] width 16 height 16
click at [228, 181] on button "button" at bounding box center [232, 183] width 16 height 16
click at [20, 182] on div at bounding box center [29, 183] width 19 height 19
click at [10, 184] on button "button" at bounding box center [10, 183] width 16 height 16
click at [228, 186] on button "button" at bounding box center [232, 183] width 16 height 16
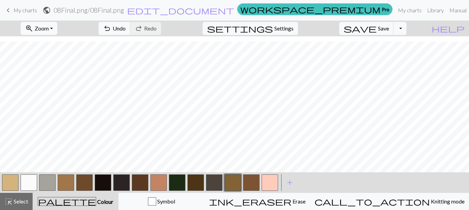
click at [249, 186] on button "button" at bounding box center [251, 183] width 16 height 16
click at [156, 188] on button "button" at bounding box center [158, 183] width 16 height 16
click at [50, 183] on button "button" at bounding box center [47, 183] width 16 height 16
click at [146, 178] on button "button" at bounding box center [140, 183] width 16 height 16
click at [157, 183] on button "button" at bounding box center [158, 183] width 16 height 16
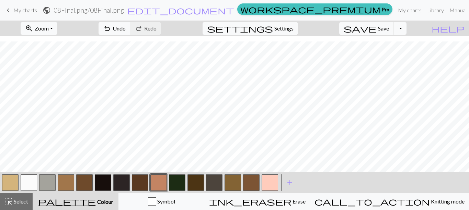
click at [145, 185] on button "button" at bounding box center [140, 183] width 16 height 16
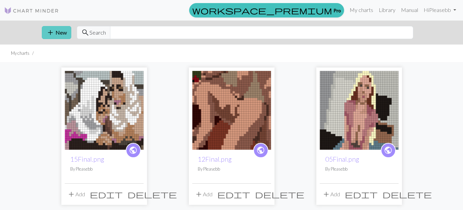
click at [63, 32] on button "add New" at bounding box center [57, 32] width 30 height 13
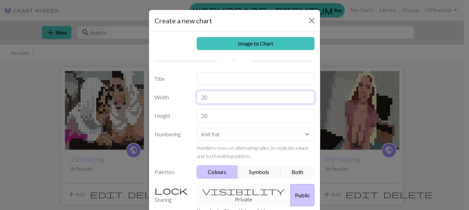
drag, startPoint x: 213, startPoint y: 99, endPoint x: 163, endPoint y: 101, distance: 49.8
click at [163, 101] on div "Width 20" at bounding box center [234, 97] width 168 height 13
type input "45"
type input "35"
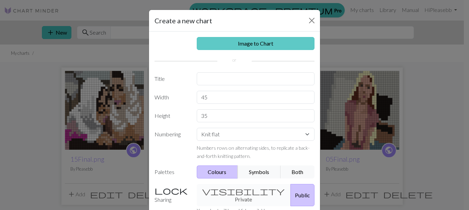
click at [209, 48] on div "Image to Chart Title Width 45 Height 35 Numbering Knit flat Knit in the round L…" at bounding box center [234, 143] width 171 height 222
click at [209, 48] on link "Image to Chart" at bounding box center [256, 43] width 118 height 13
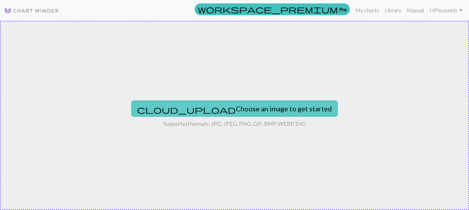
click at [214, 105] on button "cloud_upload Choose an image to get started" at bounding box center [234, 109] width 207 height 16
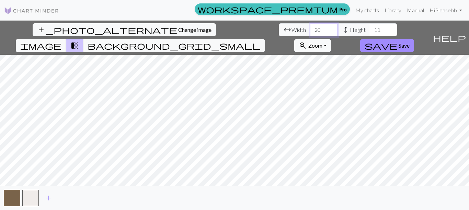
drag, startPoint x: 151, startPoint y: 28, endPoint x: 105, endPoint y: 24, distance: 45.8
click at [279, 24] on div "arrow_range Width 20 height Height 11" at bounding box center [338, 29] width 118 height 13
type input "45"
drag, startPoint x: 207, startPoint y: 28, endPoint x: 175, endPoint y: 23, distance: 32.7
click at [175, 23] on div "add_photo_alternate Change image arrow_range Width 45 height Height 11 image tr…" at bounding box center [215, 38] width 430 height 34
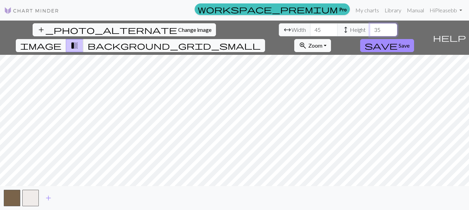
type input "35"
click at [46, 197] on span "add" at bounding box center [48, 198] width 8 height 10
click at [46, 197] on button "button" at bounding box center [49, 198] width 16 height 16
click at [66, 199] on span "add" at bounding box center [67, 198] width 8 height 10
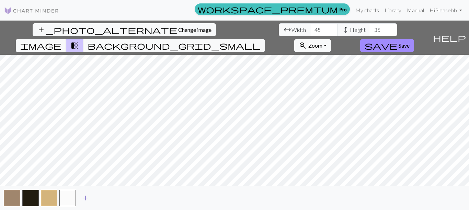
click at [84, 199] on span "add" at bounding box center [85, 198] width 8 height 10
click at [107, 194] on span "add" at bounding box center [104, 198] width 8 height 10
click at [124, 197] on span "add" at bounding box center [122, 198] width 8 height 10
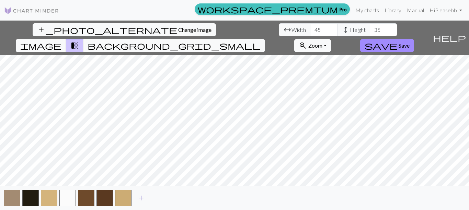
click at [138, 197] on span "add" at bounding box center [141, 198] width 8 height 10
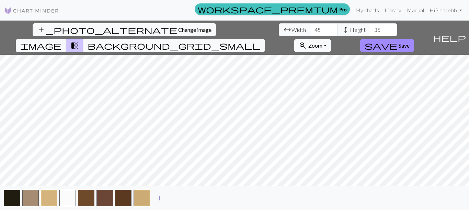
click at [156, 198] on span "add" at bounding box center [159, 198] width 8 height 10
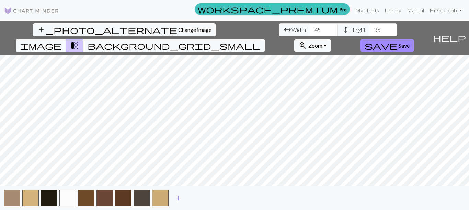
click at [176, 201] on span "add" at bounding box center [178, 198] width 8 height 10
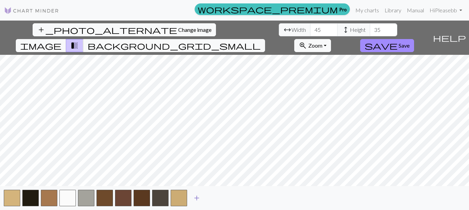
click at [195, 199] on span "add" at bounding box center [196, 198] width 8 height 10
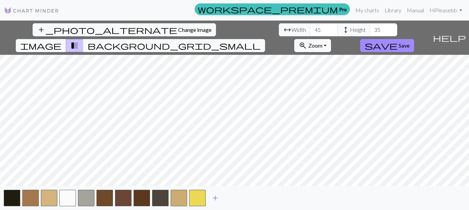
click at [215, 201] on span "add" at bounding box center [215, 198] width 8 height 10
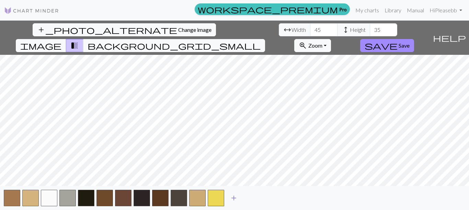
click at [229, 201] on button "add" at bounding box center [233, 198] width 17 height 13
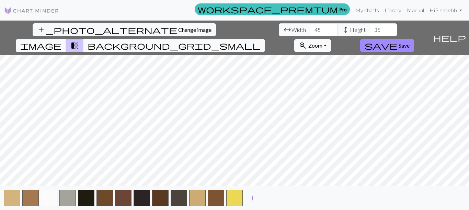
click at [251, 199] on span "add" at bounding box center [252, 198] width 8 height 10
click at [272, 197] on span "add" at bounding box center [271, 198] width 8 height 10
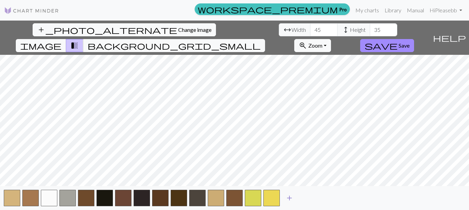
click at [294, 198] on button "add" at bounding box center [289, 198] width 17 height 13
click at [322, 42] on span "Zoom" at bounding box center [315, 45] width 14 height 7
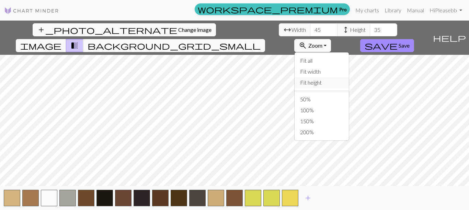
click at [349, 77] on button "Fit height" at bounding box center [321, 82] width 54 height 11
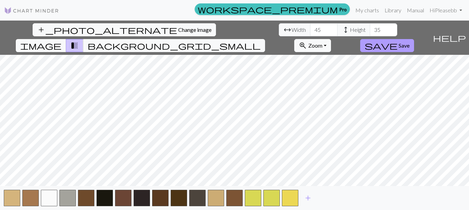
click at [409, 42] on span "Save" at bounding box center [403, 45] width 11 height 7
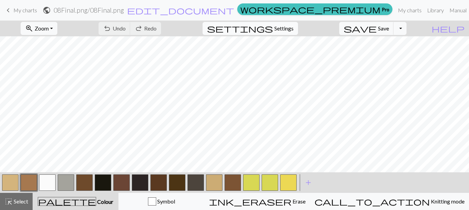
click at [273, 26] on span "settings" at bounding box center [240, 29] width 66 height 10
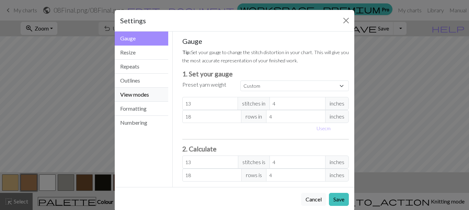
click at [136, 97] on button "View modes" at bounding box center [142, 95] width 54 height 14
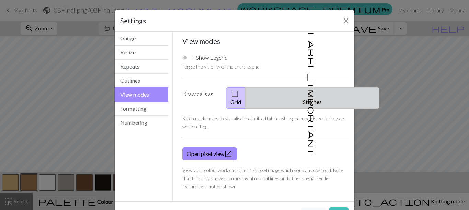
click at [314, 97] on button "label_important Stitches" at bounding box center [312, 97] width 134 height 21
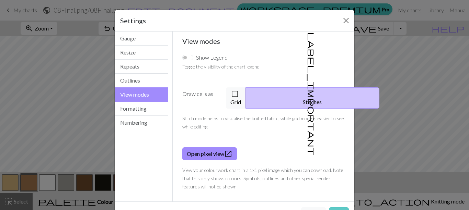
click at [336, 208] on button "Save" at bounding box center [339, 214] width 20 height 13
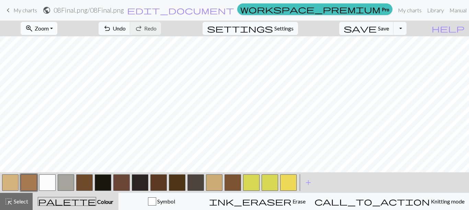
click at [49, 29] on span "Zoom" at bounding box center [42, 28] width 14 height 7
click at [62, 53] on button "Fit width" at bounding box center [48, 54] width 54 height 11
click at [55, 32] on button "zoom_in Zoom Zoom" at bounding box center [39, 28] width 37 height 13
click at [61, 65] on button "Fit height" at bounding box center [48, 65] width 54 height 11
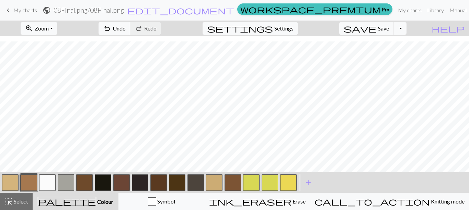
click at [191, 183] on button "button" at bounding box center [195, 183] width 16 height 16
click at [69, 182] on button "button" at bounding box center [66, 183] width 16 height 16
click at [189, 183] on button "button" at bounding box center [195, 183] width 16 height 16
click at [140, 180] on button "button" at bounding box center [140, 183] width 16 height 16
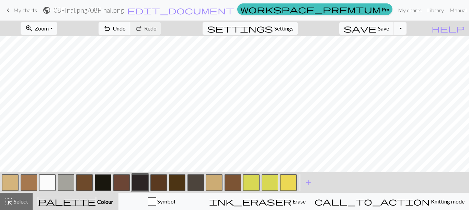
click at [141, 180] on button "button" at bounding box center [140, 183] width 16 height 16
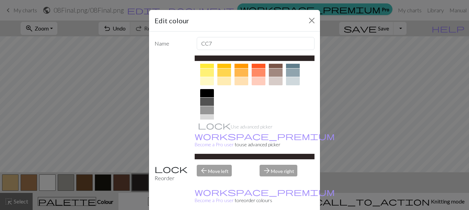
scroll to position [92, 0]
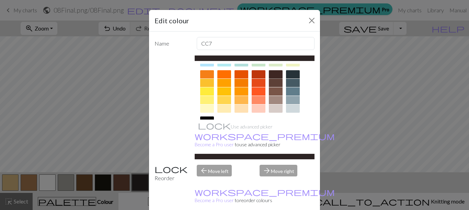
click at [271, 75] on div at bounding box center [276, 74] width 14 height 8
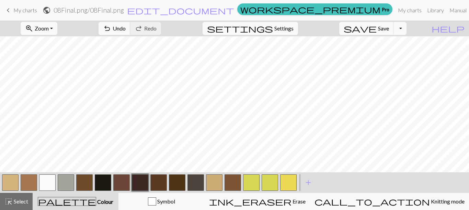
click at [194, 179] on button "button" at bounding box center [195, 183] width 16 height 16
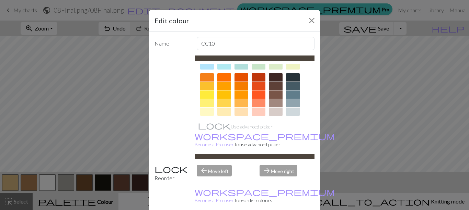
scroll to position [85, 0]
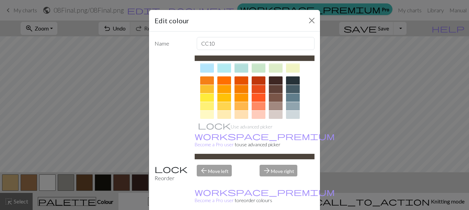
click at [278, 95] on div at bounding box center [276, 98] width 14 height 8
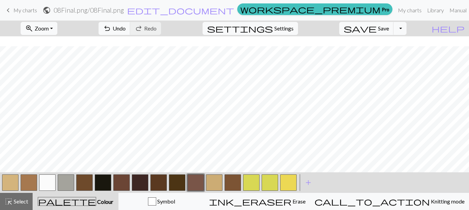
scroll to position [13, 0]
click at [291, 182] on button "button" at bounding box center [288, 183] width 16 height 16
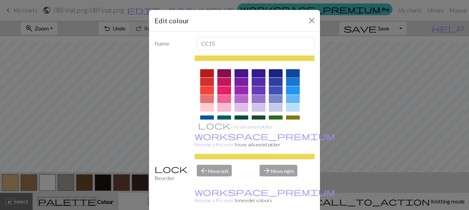
click at [287, 76] on div at bounding box center [293, 73] width 14 height 8
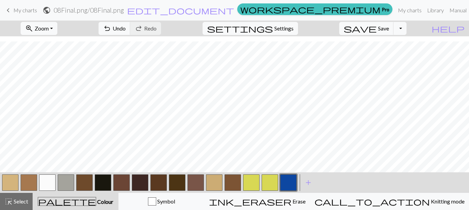
click at [288, 184] on button "button" at bounding box center [288, 183] width 16 height 16
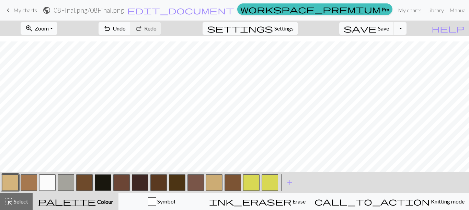
click at [269, 186] on button "button" at bounding box center [269, 183] width 16 height 16
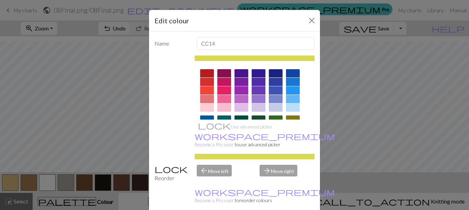
click at [288, 69] on div at bounding box center [255, 160] width 120 height 193
click at [289, 75] on div at bounding box center [293, 73] width 14 height 8
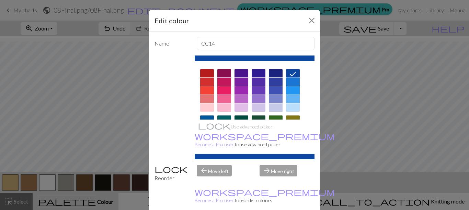
click at [289, 91] on div at bounding box center [293, 90] width 14 height 8
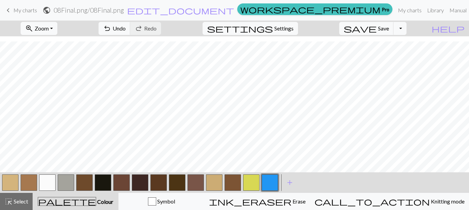
click at [266, 181] on button "button" at bounding box center [269, 183] width 16 height 16
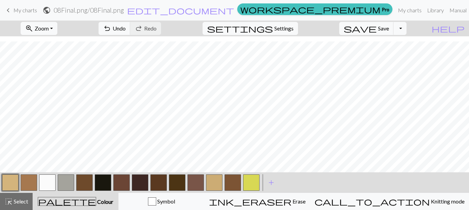
click at [255, 180] on button "button" at bounding box center [251, 183] width 16 height 16
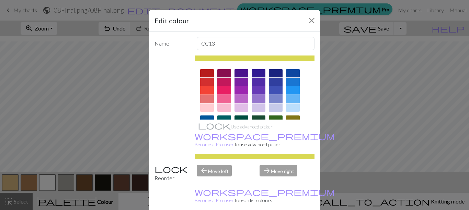
click at [292, 93] on div at bounding box center [293, 90] width 14 height 8
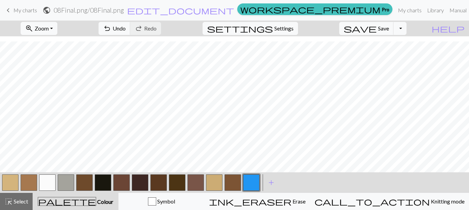
click at [243, 188] on button "button" at bounding box center [251, 183] width 16 height 16
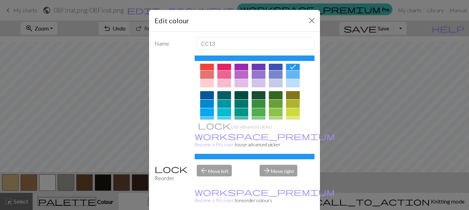
scroll to position [29, 0]
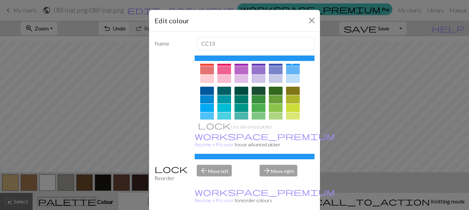
click at [272, 92] on div at bounding box center [276, 91] width 14 height 8
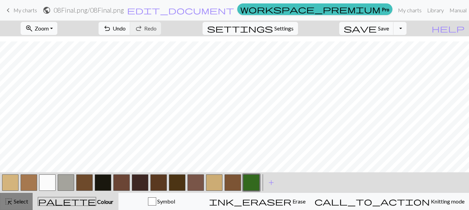
click at [6, 205] on span "highlight_alt" at bounding box center [8, 202] width 8 height 10
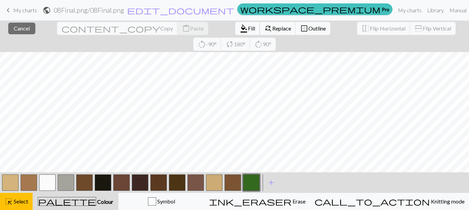
click at [235, 32] on button "format_color_fill Fill" at bounding box center [247, 28] width 25 height 13
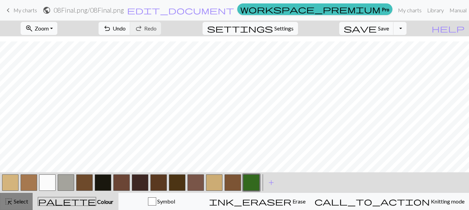
click at [20, 199] on span "Select" at bounding box center [20, 201] width 15 height 7
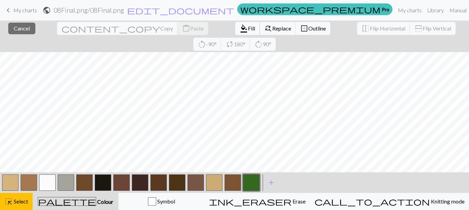
click at [235, 24] on button "format_color_fill Fill" at bounding box center [247, 28] width 25 height 13
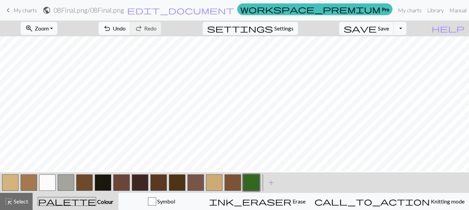
scroll to position [7, 0]
click at [389, 27] on span "Save" at bounding box center [383, 28] width 11 height 7
click at [66, 180] on button "button" at bounding box center [66, 183] width 16 height 16
click at [140, 178] on button "button" at bounding box center [140, 183] width 16 height 16
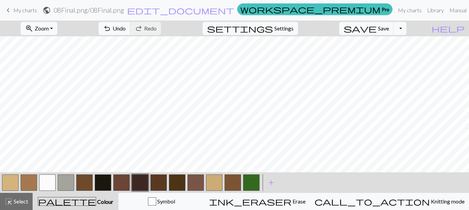
click at [63, 188] on button "button" at bounding box center [66, 183] width 16 height 16
click at [140, 182] on button "button" at bounding box center [140, 183] width 16 height 16
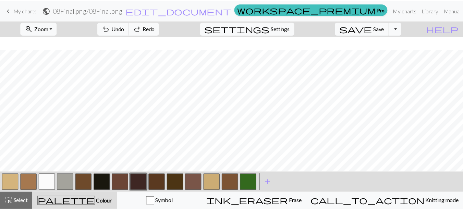
scroll to position [13, 0]
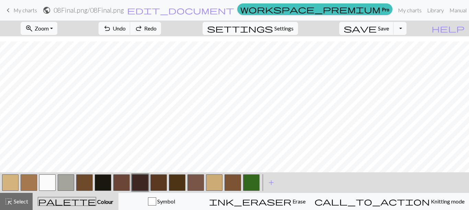
click at [49, 179] on button "button" at bounding box center [47, 183] width 16 height 16
click at [20, 181] on div at bounding box center [29, 183] width 19 height 19
click at [25, 181] on button "button" at bounding box center [29, 183] width 16 height 16
drag, startPoint x: 361, startPoint y: 5, endPoint x: 261, endPoint y: 20, distance: 100.6
click at [395, 5] on link "My charts" at bounding box center [409, 10] width 29 height 14
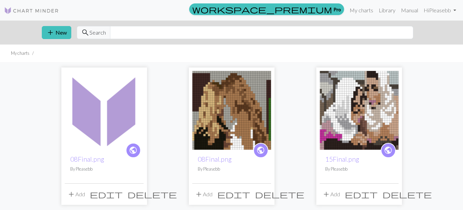
click at [267, 197] on span "delete" at bounding box center [279, 195] width 49 height 10
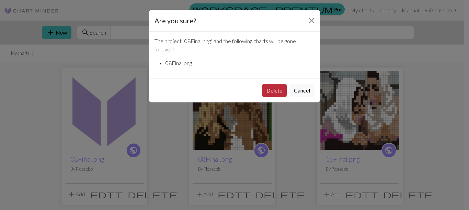
click at [280, 84] on button "Delete" at bounding box center [274, 90] width 25 height 13
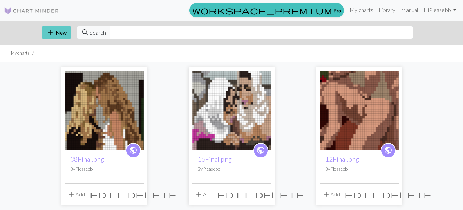
drag, startPoint x: 0, startPoint y: 0, endPoint x: 69, endPoint y: 34, distance: 76.4
click at [69, 34] on button "add New" at bounding box center [57, 32] width 30 height 13
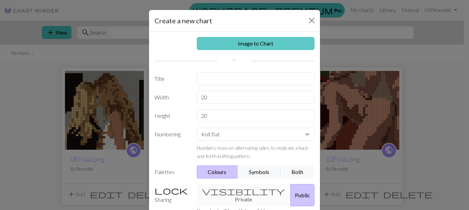
click at [224, 41] on link "Image to Chart" at bounding box center [256, 43] width 118 height 13
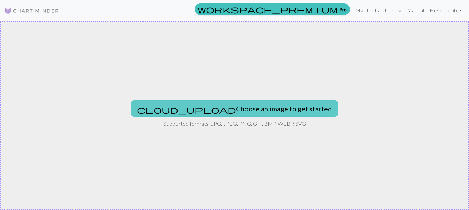
click at [222, 110] on button "cloud_upload Choose an image to get started" at bounding box center [234, 109] width 207 height 16
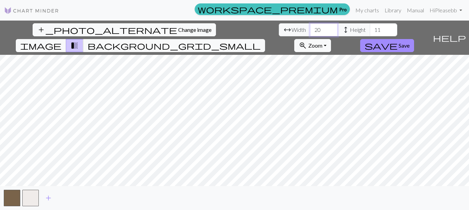
drag, startPoint x: 150, startPoint y: 24, endPoint x: 130, endPoint y: 27, distance: 20.7
click at [279, 27] on div "arrow_range Width 20 height Height 11" at bounding box center [338, 29] width 118 height 13
type input "45"
type input "35"
click at [48, 196] on span "add" at bounding box center [48, 198] width 8 height 10
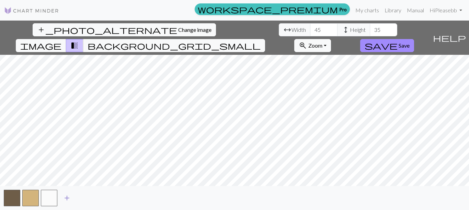
click at [66, 197] on span "add" at bounding box center [67, 198] width 8 height 10
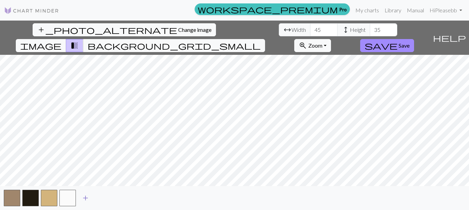
click at [88, 199] on span "add" at bounding box center [85, 198] width 8 height 10
click at [114, 199] on div "add" at bounding box center [234, 198] width 469 height 24
click at [108, 198] on span "add" at bounding box center [104, 198] width 8 height 10
click at [125, 196] on span "add" at bounding box center [122, 198] width 8 height 10
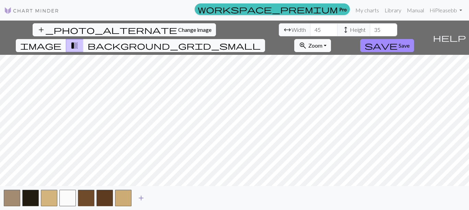
click at [144, 198] on span "add" at bounding box center [141, 198] width 8 height 10
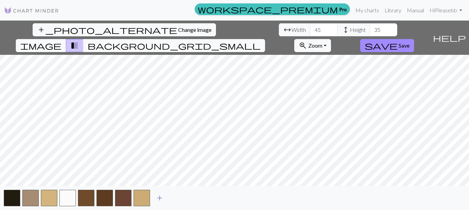
click at [157, 199] on span "add" at bounding box center [159, 198] width 8 height 10
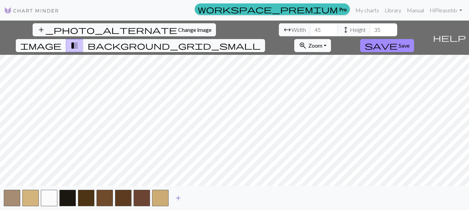
click at [174, 202] on button "add" at bounding box center [177, 198] width 17 height 13
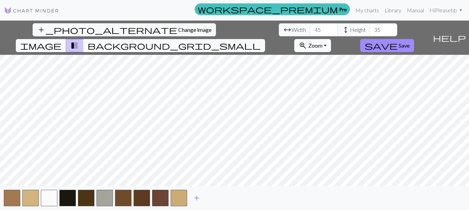
click at [193, 200] on span "add" at bounding box center [196, 198] width 8 height 10
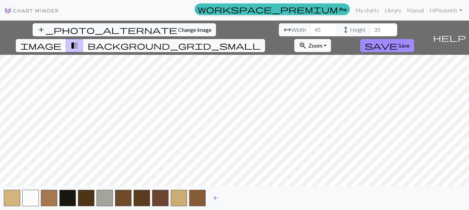
click at [218, 194] on span "add" at bounding box center [215, 198] width 8 height 10
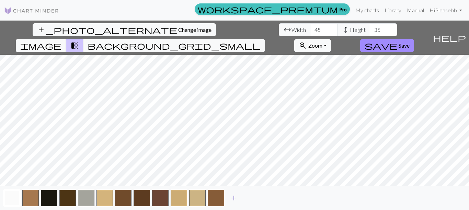
click at [233, 196] on span "add" at bounding box center [234, 198] width 8 height 10
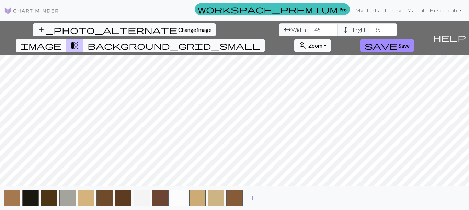
click at [259, 199] on button "add" at bounding box center [252, 198] width 17 height 13
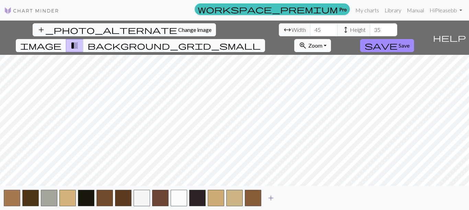
click at [275, 198] on button "add" at bounding box center [270, 198] width 17 height 13
click at [294, 199] on button "add" at bounding box center [289, 198] width 17 height 13
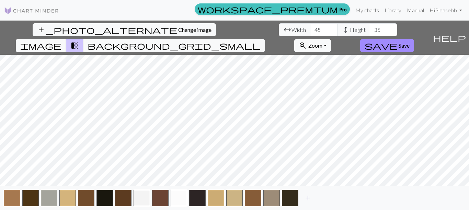
click at [312, 196] on button "add" at bounding box center [307, 198] width 17 height 13
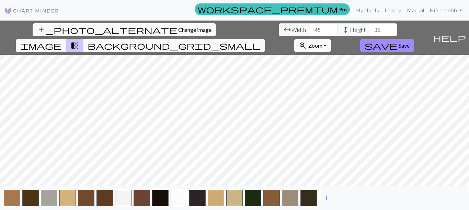
click at [329, 196] on span "add" at bounding box center [326, 198] width 8 height 10
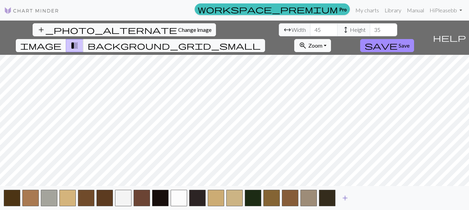
click at [355, 196] on div "add" at bounding box center [234, 198] width 469 height 24
click at [345, 196] on span "add" at bounding box center [345, 198] width 8 height 10
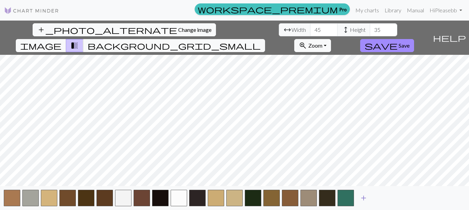
click at [361, 198] on span "add" at bounding box center [363, 198] width 8 height 10
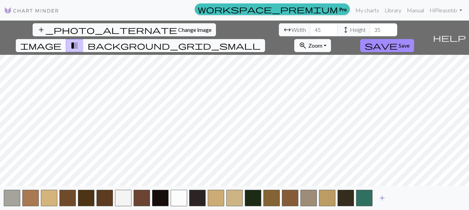
click at [382, 197] on span "add" at bounding box center [382, 198] width 8 height 10
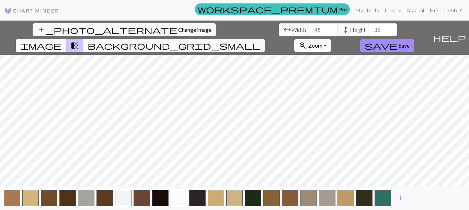
click at [400, 197] on span "add" at bounding box center [400, 198] width 8 height 10
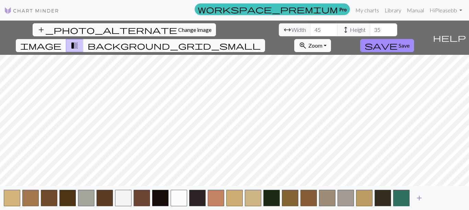
click at [419, 196] on span "add" at bounding box center [419, 198] width 8 height 10
click at [437, 195] on span "add" at bounding box center [437, 198] width 8 height 10
click at [322, 42] on span "Zoom" at bounding box center [315, 45] width 14 height 7
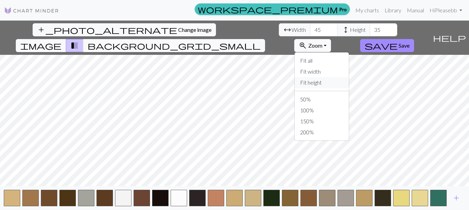
click at [349, 77] on button "Fit height" at bounding box center [321, 82] width 54 height 11
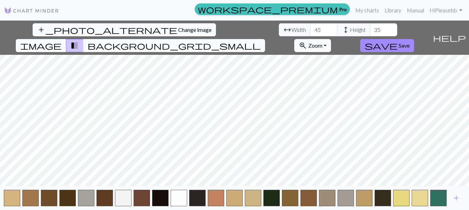
click at [66, 39] on button "image" at bounding box center [41, 45] width 50 height 13
click at [83, 39] on button "transition_fade" at bounding box center [74, 45] width 17 height 13
click at [61, 41] on span "image" at bounding box center [40, 46] width 41 height 10
click at [79, 41] on span "transition_fade" at bounding box center [74, 46] width 8 height 10
click at [61, 41] on span "image" at bounding box center [40, 46] width 41 height 10
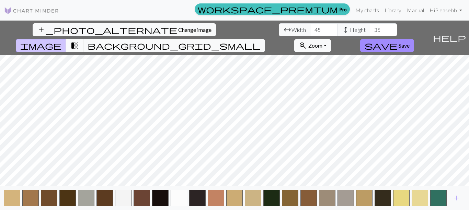
click at [79, 41] on span "transition_fade" at bounding box center [74, 46] width 8 height 10
click at [61, 41] on span "image" at bounding box center [40, 46] width 41 height 10
click at [83, 39] on button "transition_fade" at bounding box center [74, 45] width 17 height 13
click at [61, 41] on span "image" at bounding box center [40, 46] width 41 height 10
click at [79, 41] on span "transition_fade" at bounding box center [74, 46] width 8 height 10
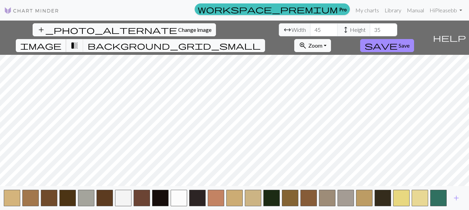
click at [66, 39] on button "image" at bounding box center [41, 45] width 50 height 13
click at [79, 41] on span "transition_fade" at bounding box center [74, 46] width 8 height 10
click at [66, 39] on button "image" at bounding box center [41, 45] width 50 height 13
click at [83, 39] on button "transition_fade" at bounding box center [74, 45] width 17 height 13
click at [61, 41] on span "image" at bounding box center [40, 46] width 41 height 10
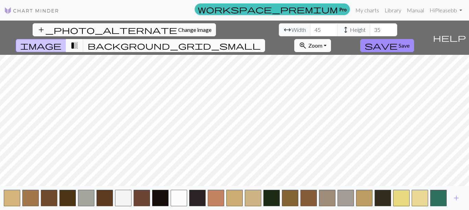
drag, startPoint x: 290, startPoint y: 28, endPoint x: 284, endPoint y: 27, distance: 5.2
click at [265, 39] on button "background_grid_small" at bounding box center [174, 45] width 182 height 13
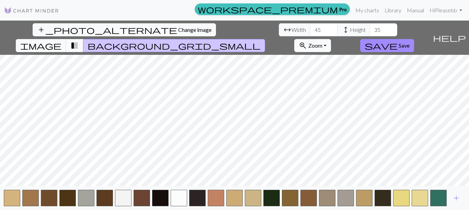
click at [83, 39] on button "transition_fade" at bounding box center [74, 45] width 17 height 13
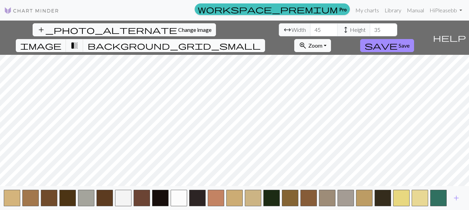
click at [260, 41] on span "background_grid_small" at bounding box center [173, 46] width 173 height 10
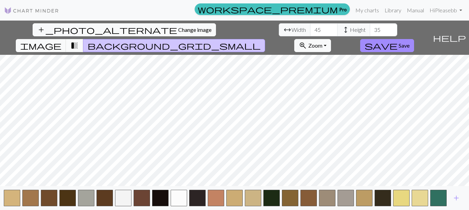
click at [83, 39] on button "transition_fade" at bounding box center [74, 45] width 17 height 13
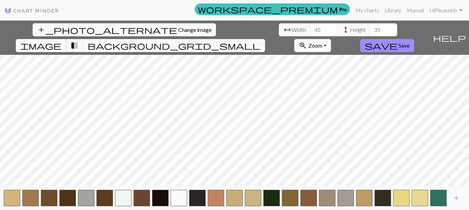
click at [61, 41] on span "image" at bounding box center [40, 46] width 41 height 10
click at [79, 41] on span "transition_fade" at bounding box center [74, 46] width 8 height 10
click at [61, 41] on span "image" at bounding box center [40, 46] width 41 height 10
click at [79, 41] on span "transition_fade" at bounding box center [74, 46] width 8 height 10
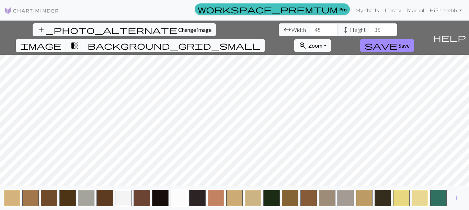
click at [66, 39] on button "image" at bounding box center [41, 45] width 50 height 13
click at [79, 41] on span "transition_fade" at bounding box center [74, 46] width 8 height 10
click at [66, 39] on button "image" at bounding box center [41, 45] width 50 height 13
click at [83, 39] on button "transition_fade" at bounding box center [74, 45] width 17 height 13
click at [66, 39] on button "image" at bounding box center [41, 45] width 50 height 13
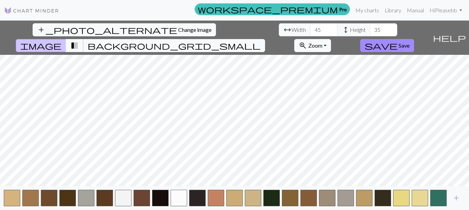
click at [79, 41] on span "transition_fade" at bounding box center [74, 46] width 8 height 10
click at [66, 39] on button "image" at bounding box center [41, 45] width 50 height 13
click at [79, 41] on span "transition_fade" at bounding box center [74, 46] width 8 height 10
click at [66, 39] on button "image" at bounding box center [41, 45] width 50 height 13
click at [79, 41] on span "transition_fade" at bounding box center [74, 46] width 8 height 10
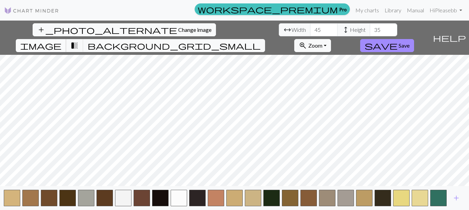
click at [61, 41] on span "image" at bounding box center [40, 46] width 41 height 10
click at [79, 41] on span "transition_fade" at bounding box center [74, 46] width 8 height 10
click at [66, 39] on button "image" at bounding box center [41, 45] width 50 height 13
click at [79, 41] on span "transition_fade" at bounding box center [74, 46] width 8 height 10
click at [66, 39] on button "image" at bounding box center [41, 45] width 50 height 13
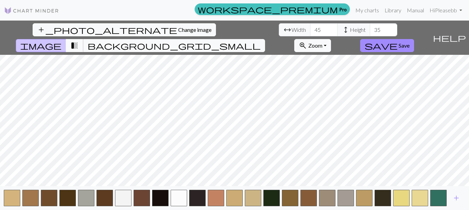
click at [79, 41] on span "transition_fade" at bounding box center [74, 46] width 8 height 10
click at [61, 41] on span "image" at bounding box center [40, 46] width 41 height 10
click at [83, 39] on button "transition_fade" at bounding box center [74, 45] width 17 height 13
click at [61, 41] on span "image" at bounding box center [40, 46] width 41 height 10
click at [83, 39] on button "transition_fade" at bounding box center [74, 45] width 17 height 13
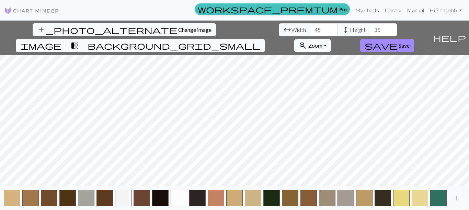
click at [66, 39] on button "image" at bounding box center [41, 45] width 50 height 13
click at [79, 41] on span "transition_fade" at bounding box center [74, 46] width 8 height 10
click at [61, 41] on span "image" at bounding box center [40, 46] width 41 height 10
click at [83, 39] on button "transition_fade" at bounding box center [74, 45] width 17 height 13
click at [66, 39] on button "image" at bounding box center [41, 45] width 50 height 13
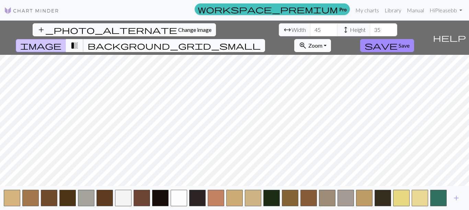
click at [83, 39] on button "transition_fade" at bounding box center [74, 45] width 17 height 13
click at [66, 39] on button "image" at bounding box center [41, 45] width 50 height 13
click at [79, 41] on span "transition_fade" at bounding box center [74, 46] width 8 height 10
click at [61, 41] on span "image" at bounding box center [40, 46] width 41 height 10
click at [79, 41] on span "transition_fade" at bounding box center [74, 46] width 8 height 10
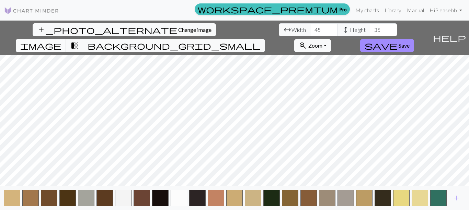
click at [61, 41] on span "image" at bounding box center [40, 46] width 41 height 10
click at [79, 41] on span "transition_fade" at bounding box center [74, 46] width 8 height 10
click at [61, 41] on span "image" at bounding box center [40, 46] width 41 height 10
click at [79, 41] on span "transition_fade" at bounding box center [74, 46] width 8 height 10
click at [61, 41] on span "image" at bounding box center [40, 46] width 41 height 10
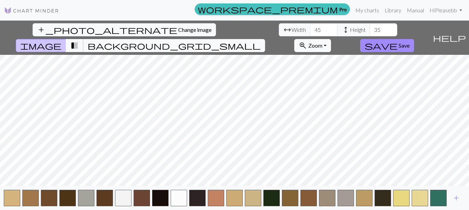
click at [79, 41] on span "transition_fade" at bounding box center [74, 46] width 8 height 10
click at [61, 41] on span "image" at bounding box center [40, 46] width 41 height 10
click at [79, 41] on span "transition_fade" at bounding box center [74, 46] width 8 height 10
click at [66, 39] on button "image" at bounding box center [41, 45] width 50 height 13
click at [83, 39] on button "transition_fade" at bounding box center [74, 45] width 17 height 13
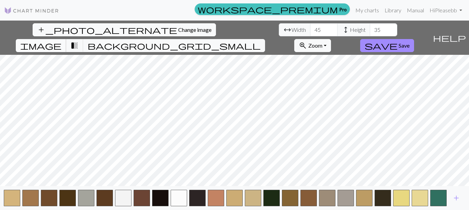
click at [66, 39] on button "image" at bounding box center [41, 45] width 50 height 13
click at [79, 41] on span "transition_fade" at bounding box center [74, 46] width 8 height 10
click at [61, 41] on span "image" at bounding box center [40, 46] width 41 height 10
click at [66, 39] on button "image" at bounding box center [41, 45] width 50 height 13
click at [79, 41] on span "transition_fade" at bounding box center [74, 46] width 8 height 10
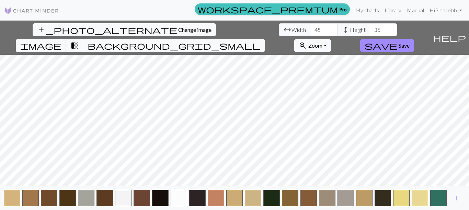
click at [261, 19] on nav "workspace_premium Pro My charts Library Manual Hi Pleasebb Account settings Log…" at bounding box center [234, 10] width 469 height 21
click at [61, 41] on span "image" at bounding box center [40, 46] width 41 height 10
click at [83, 39] on button "transition_fade" at bounding box center [74, 45] width 17 height 13
click at [66, 39] on button "image" at bounding box center [41, 45] width 50 height 13
click at [79, 41] on span "transition_fade" at bounding box center [74, 46] width 8 height 10
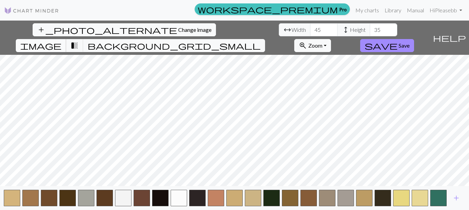
click at [61, 41] on span "image" at bounding box center [40, 46] width 41 height 10
click at [79, 41] on span "transition_fade" at bounding box center [74, 46] width 8 height 10
click at [61, 41] on span "image" at bounding box center [40, 46] width 41 height 10
click at [79, 41] on span "transition_fade" at bounding box center [74, 46] width 8 height 10
click at [66, 39] on button "image" at bounding box center [41, 45] width 50 height 13
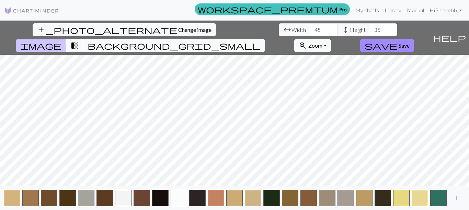
click at [61, 41] on span "image" at bounding box center [40, 46] width 41 height 10
click at [79, 41] on span "transition_fade" at bounding box center [74, 46] width 8 height 10
click at [66, 39] on button "image" at bounding box center [41, 45] width 50 height 13
click at [79, 41] on span "transition_fade" at bounding box center [74, 46] width 8 height 10
click at [61, 41] on span "image" at bounding box center [40, 46] width 41 height 10
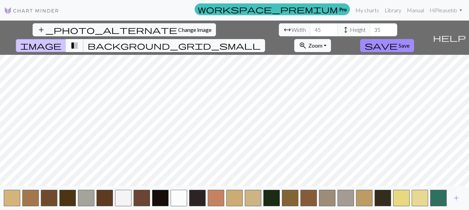
click at [83, 39] on button "transition_fade" at bounding box center [74, 45] width 17 height 13
click at [61, 41] on span "image" at bounding box center [40, 46] width 41 height 10
click at [83, 39] on button "transition_fade" at bounding box center [74, 45] width 17 height 13
click at [66, 39] on button "image" at bounding box center [41, 45] width 50 height 13
click at [79, 41] on span "transition_fade" at bounding box center [74, 46] width 8 height 10
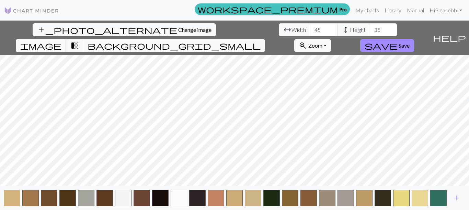
click at [61, 41] on span "image" at bounding box center [40, 46] width 41 height 10
click at [83, 39] on button "transition_fade" at bounding box center [74, 45] width 17 height 13
click at [61, 41] on span "image" at bounding box center [40, 46] width 41 height 10
click at [83, 39] on button "transition_fade" at bounding box center [74, 45] width 17 height 13
click at [61, 41] on span "image" at bounding box center [40, 46] width 41 height 10
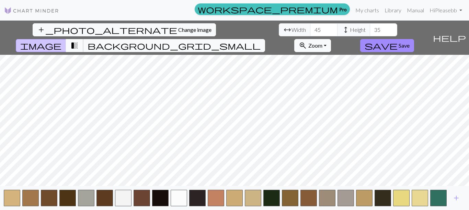
click at [83, 39] on button "transition_fade" at bounding box center [74, 45] width 17 height 13
click at [61, 41] on span "image" at bounding box center [40, 46] width 41 height 10
click at [83, 39] on button "transition_fade" at bounding box center [74, 45] width 17 height 13
click at [61, 41] on span "image" at bounding box center [40, 46] width 41 height 10
click at [83, 39] on button "transition_fade" at bounding box center [74, 45] width 17 height 13
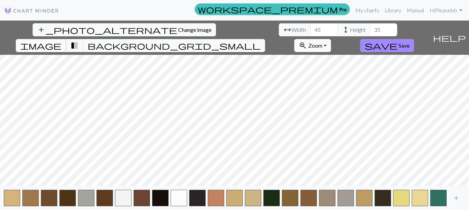
click at [61, 41] on span "image" at bounding box center [40, 46] width 41 height 10
click at [83, 39] on button "transition_fade" at bounding box center [74, 45] width 17 height 13
click at [61, 41] on span "image" at bounding box center [40, 46] width 41 height 10
click at [83, 39] on button "transition_fade" at bounding box center [74, 45] width 17 height 13
click at [61, 41] on span "image" at bounding box center [40, 46] width 41 height 10
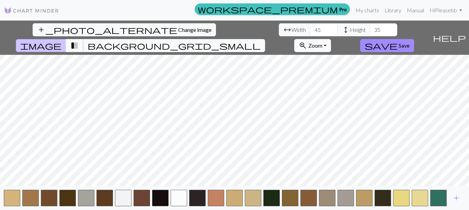
click at [83, 39] on button "transition_fade" at bounding box center [74, 45] width 17 height 13
click at [61, 41] on span "image" at bounding box center [40, 46] width 41 height 10
click at [79, 41] on span "transition_fade" at bounding box center [74, 46] width 8 height 10
click at [61, 41] on span "image" at bounding box center [40, 46] width 41 height 10
click at [83, 39] on button "transition_fade" at bounding box center [74, 45] width 17 height 13
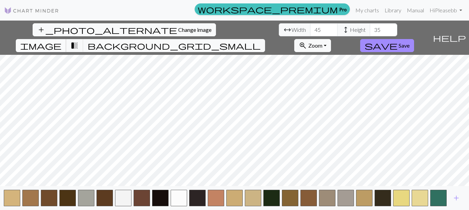
click at [61, 41] on span "image" at bounding box center [40, 46] width 41 height 10
click at [83, 39] on button "transition_fade" at bounding box center [74, 45] width 17 height 13
click at [61, 41] on span "image" at bounding box center [40, 46] width 41 height 10
click at [79, 41] on span "transition_fade" at bounding box center [74, 46] width 8 height 10
click at [66, 39] on button "image" at bounding box center [41, 45] width 50 height 13
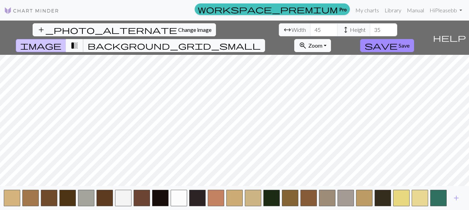
click at [83, 39] on button "transition_fade" at bounding box center [74, 45] width 17 height 13
click at [66, 39] on button "image" at bounding box center [41, 45] width 50 height 13
click at [79, 41] on span "transition_fade" at bounding box center [74, 46] width 8 height 10
click at [83, 39] on button "transition_fade" at bounding box center [74, 45] width 17 height 13
click at [61, 41] on span "image" at bounding box center [40, 46] width 41 height 10
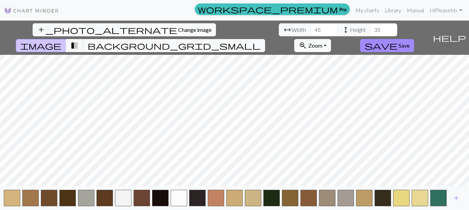
click at [66, 39] on button "image" at bounding box center [41, 45] width 50 height 13
click at [83, 39] on button "transition_fade" at bounding box center [74, 45] width 17 height 13
click at [66, 39] on button "image" at bounding box center [41, 45] width 50 height 13
click at [83, 39] on button "transition_fade" at bounding box center [74, 45] width 17 height 13
click at [61, 41] on span "image" at bounding box center [40, 46] width 41 height 10
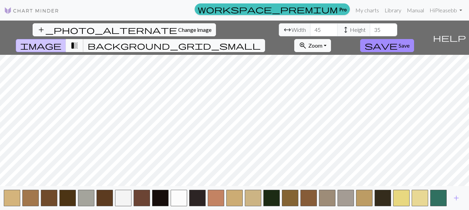
click at [79, 41] on span "transition_fade" at bounding box center [74, 46] width 8 height 10
click at [61, 41] on span "image" at bounding box center [40, 46] width 41 height 10
click at [83, 39] on button "transition_fade" at bounding box center [74, 45] width 17 height 13
click at [61, 41] on span "image" at bounding box center [40, 46] width 41 height 10
click at [83, 39] on button "transition_fade" at bounding box center [74, 45] width 17 height 13
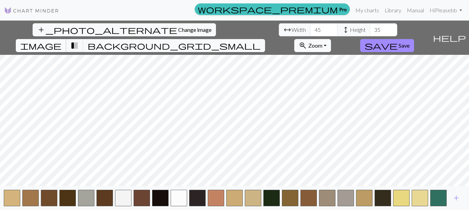
click at [61, 41] on span "image" at bounding box center [40, 46] width 41 height 10
click at [79, 41] on span "transition_fade" at bounding box center [74, 46] width 8 height 10
click at [66, 39] on button "image" at bounding box center [41, 45] width 50 height 13
click at [79, 41] on span "transition_fade" at bounding box center [74, 46] width 8 height 10
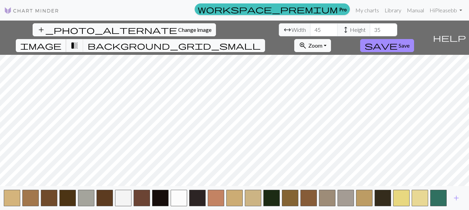
click at [66, 39] on button "image" at bounding box center [41, 45] width 50 height 13
click at [79, 41] on span "transition_fade" at bounding box center [74, 46] width 8 height 10
click at [61, 41] on span "image" at bounding box center [40, 46] width 41 height 10
click at [79, 41] on span "transition_fade" at bounding box center [74, 46] width 8 height 10
click at [61, 41] on span "image" at bounding box center [40, 46] width 41 height 10
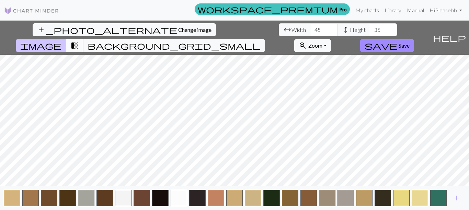
click at [79, 41] on span "transition_fade" at bounding box center [74, 46] width 8 height 10
click at [66, 39] on button "image" at bounding box center [41, 45] width 50 height 13
click at [79, 41] on span "transition_fade" at bounding box center [74, 46] width 8 height 10
click at [61, 41] on span "image" at bounding box center [40, 46] width 41 height 10
click at [83, 39] on button "transition_fade" at bounding box center [74, 45] width 17 height 13
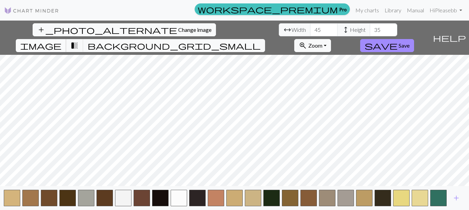
click at [61, 41] on span "image" at bounding box center [40, 46] width 41 height 10
click at [79, 41] on span "transition_fade" at bounding box center [74, 46] width 8 height 10
click at [61, 41] on span "image" at bounding box center [40, 46] width 41 height 10
click at [83, 39] on button "transition_fade" at bounding box center [74, 45] width 17 height 13
click at [66, 39] on button "image" at bounding box center [41, 45] width 50 height 13
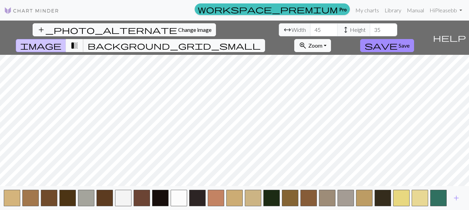
click at [83, 39] on button "transition_fade" at bounding box center [74, 45] width 17 height 13
click at [61, 41] on span "image" at bounding box center [40, 46] width 41 height 10
click at [66, 39] on button "image" at bounding box center [41, 45] width 50 height 13
click at [79, 41] on span "transition_fade" at bounding box center [74, 46] width 8 height 10
click at [66, 39] on button "image" at bounding box center [41, 45] width 50 height 13
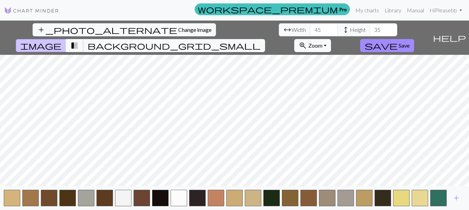
click at [79, 41] on span "transition_fade" at bounding box center [74, 46] width 8 height 10
click at [61, 41] on span "image" at bounding box center [40, 46] width 41 height 10
drag, startPoint x: 200, startPoint y: 30, endPoint x: 218, endPoint y: 29, distance: 17.5
click at [369, 29] on input "335" at bounding box center [382, 29] width 27 height 13
type input "35"
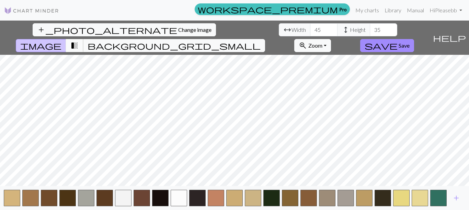
click at [79, 41] on span "transition_fade" at bounding box center [74, 46] width 8 height 10
click at [61, 41] on span "image" at bounding box center [40, 46] width 41 height 10
click at [79, 41] on span "transition_fade" at bounding box center [74, 46] width 8 height 10
click at [61, 41] on span "image" at bounding box center [40, 46] width 41 height 10
click at [79, 41] on span "transition_fade" at bounding box center [74, 46] width 8 height 10
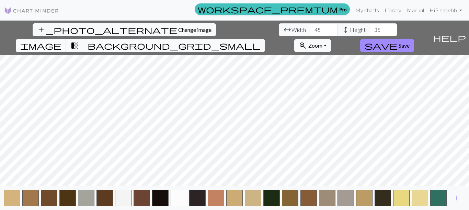
click at [66, 39] on button "image" at bounding box center [41, 45] width 50 height 13
click at [79, 41] on span "transition_fade" at bounding box center [74, 46] width 8 height 10
click at [66, 39] on button "image" at bounding box center [41, 45] width 50 height 13
click at [79, 41] on span "transition_fade" at bounding box center [74, 46] width 8 height 10
click at [61, 41] on span "image" at bounding box center [40, 46] width 41 height 10
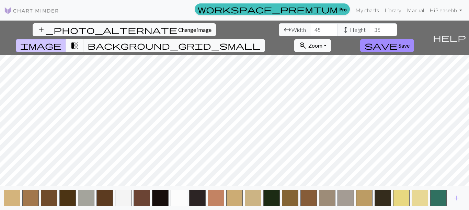
click at [79, 41] on span "transition_fade" at bounding box center [74, 46] width 8 height 10
click at [66, 39] on button "image" at bounding box center [41, 45] width 50 height 13
click at [79, 41] on span "transition_fade" at bounding box center [74, 46] width 8 height 10
click at [66, 39] on button "image" at bounding box center [41, 45] width 50 height 13
click at [83, 39] on button "transition_fade" at bounding box center [74, 45] width 17 height 13
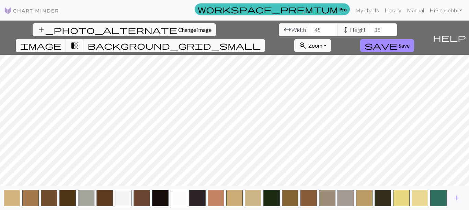
click at [83, 39] on button "transition_fade" at bounding box center [74, 45] width 17 height 13
click at [66, 39] on button "image" at bounding box center [41, 45] width 50 height 13
click at [79, 41] on span "transition_fade" at bounding box center [74, 46] width 8 height 10
click at [61, 41] on span "image" at bounding box center [40, 46] width 41 height 10
click at [83, 39] on button "transition_fade" at bounding box center [74, 45] width 17 height 13
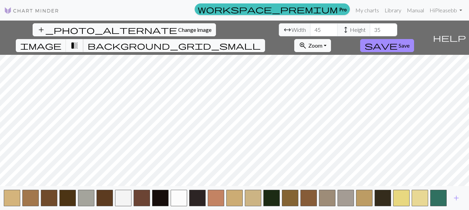
click at [83, 39] on button "transition_fade" at bounding box center [74, 45] width 17 height 13
click at [61, 41] on span "image" at bounding box center [40, 46] width 41 height 10
click at [79, 41] on span "transition_fade" at bounding box center [74, 46] width 8 height 10
click at [66, 39] on button "image" at bounding box center [41, 45] width 50 height 13
click at [79, 41] on span "transition_fade" at bounding box center [74, 46] width 8 height 10
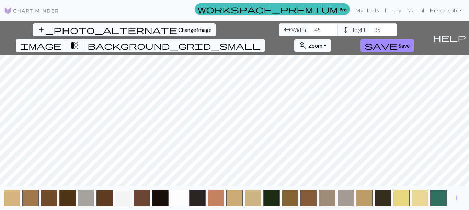
click at [66, 39] on button "image" at bounding box center [41, 45] width 50 height 13
click at [83, 39] on button "transition_fade" at bounding box center [74, 45] width 17 height 13
click at [66, 39] on button "image" at bounding box center [41, 45] width 50 height 13
click at [79, 41] on span "transition_fade" at bounding box center [74, 46] width 8 height 10
click at [66, 39] on button "image" at bounding box center [41, 45] width 50 height 13
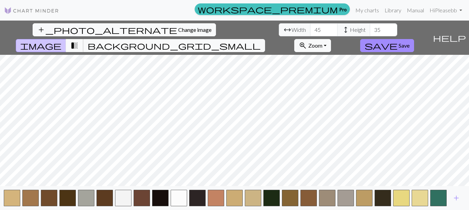
click at [83, 39] on button "transition_fade" at bounding box center [74, 45] width 17 height 13
click at [66, 39] on button "image" at bounding box center [41, 45] width 50 height 13
click at [83, 39] on button "transition_fade" at bounding box center [74, 45] width 17 height 13
click at [61, 41] on span "image" at bounding box center [40, 46] width 41 height 10
click at [66, 39] on button "image" at bounding box center [41, 45] width 50 height 13
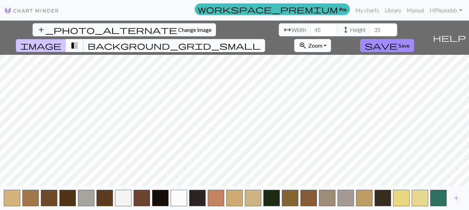
click at [83, 39] on button "transition_fade" at bounding box center [74, 45] width 17 height 13
click at [79, 41] on span "transition_fade" at bounding box center [74, 46] width 8 height 10
click at [61, 41] on span "image" at bounding box center [40, 46] width 41 height 10
click at [83, 39] on button "transition_fade" at bounding box center [74, 45] width 17 height 13
click at [66, 39] on button "image" at bounding box center [41, 45] width 50 height 13
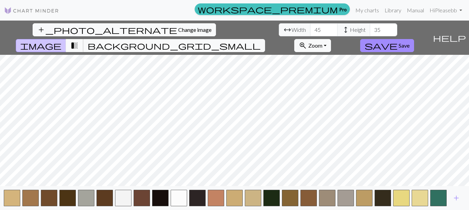
click at [83, 39] on button "transition_fade" at bounding box center [74, 45] width 17 height 13
click at [66, 39] on button "image" at bounding box center [41, 45] width 50 height 13
click at [79, 41] on span "transition_fade" at bounding box center [74, 46] width 8 height 10
click at [61, 41] on span "image" at bounding box center [40, 46] width 41 height 10
click at [66, 39] on button "image" at bounding box center [41, 45] width 50 height 13
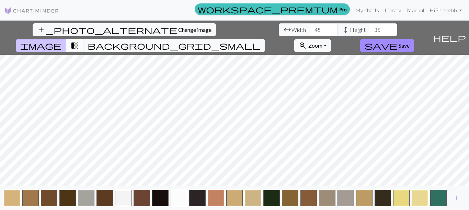
click at [79, 41] on span "transition_fade" at bounding box center [74, 46] width 8 height 10
click at [61, 41] on span "image" at bounding box center [40, 46] width 41 height 10
click at [83, 39] on button "transition_fade" at bounding box center [74, 45] width 17 height 13
click at [61, 41] on span "image" at bounding box center [40, 46] width 41 height 10
click at [83, 39] on button "transition_fade" at bounding box center [74, 45] width 17 height 13
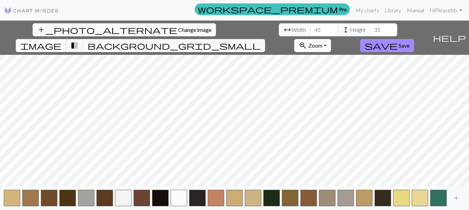
click at [61, 41] on span "image" at bounding box center [40, 46] width 41 height 10
click at [79, 41] on span "transition_fade" at bounding box center [74, 46] width 8 height 10
click at [66, 39] on button "image" at bounding box center [41, 45] width 50 height 13
click at [79, 41] on span "transition_fade" at bounding box center [74, 46] width 8 height 10
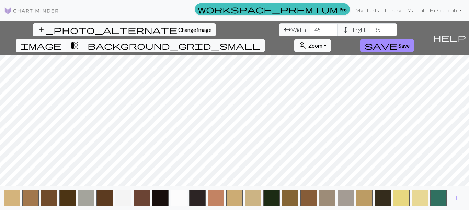
click at [66, 39] on button "image" at bounding box center [41, 45] width 50 height 13
click at [79, 41] on span "transition_fade" at bounding box center [74, 46] width 8 height 10
click at [61, 41] on span "image" at bounding box center [40, 46] width 41 height 10
click at [83, 39] on button "transition_fade" at bounding box center [74, 45] width 17 height 13
click at [66, 39] on button "image" at bounding box center [41, 45] width 50 height 13
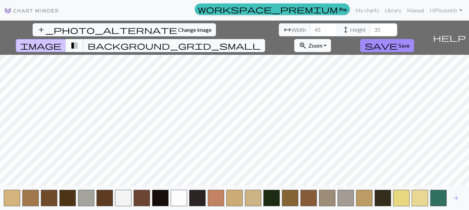
click at [83, 39] on button "transition_fade" at bounding box center [74, 45] width 17 height 13
click at [61, 41] on span "image" at bounding box center [40, 46] width 41 height 10
click at [83, 39] on button "transition_fade" at bounding box center [74, 45] width 17 height 13
click at [61, 41] on span "image" at bounding box center [40, 46] width 41 height 10
click at [83, 39] on button "transition_fade" at bounding box center [74, 45] width 17 height 13
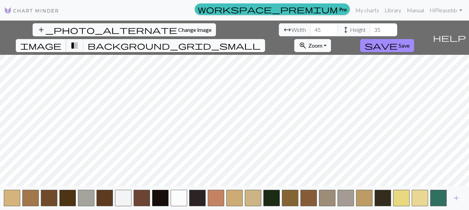
click at [61, 41] on span "image" at bounding box center [40, 46] width 41 height 10
click at [79, 41] on span "transition_fade" at bounding box center [74, 46] width 8 height 10
click at [61, 41] on span "image" at bounding box center [40, 46] width 41 height 10
click at [79, 41] on span "transition_fade" at bounding box center [74, 46] width 8 height 10
click at [61, 41] on span "image" at bounding box center [40, 46] width 41 height 10
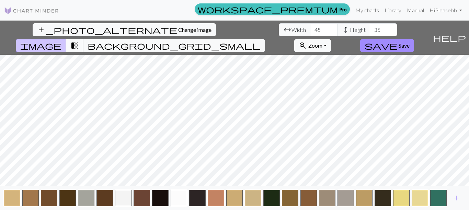
click at [83, 39] on button "transition_fade" at bounding box center [74, 45] width 17 height 13
click at [61, 41] on span "image" at bounding box center [40, 46] width 41 height 10
click at [66, 39] on button "image" at bounding box center [41, 45] width 50 height 13
click at [83, 39] on button "transition_fade" at bounding box center [74, 45] width 17 height 13
click at [66, 39] on button "image" at bounding box center [41, 45] width 50 height 13
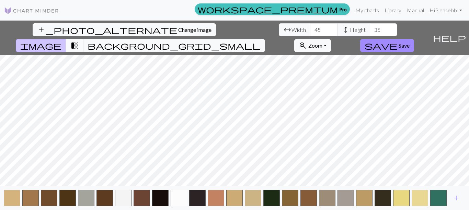
click at [79, 41] on span "transition_fade" at bounding box center [74, 46] width 8 height 10
click at [61, 41] on span "image" at bounding box center [40, 46] width 41 height 10
click at [83, 39] on button "transition_fade" at bounding box center [74, 45] width 17 height 13
click at [66, 39] on button "image" at bounding box center [41, 45] width 50 height 13
click at [83, 39] on button "transition_fade" at bounding box center [74, 45] width 17 height 13
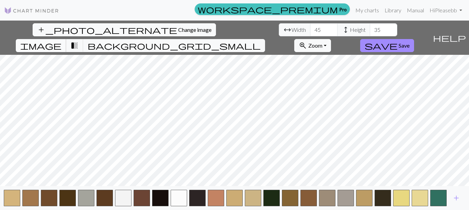
click at [61, 41] on span "image" at bounding box center [40, 46] width 41 height 10
click at [265, 39] on div "image transition_fade background_grid_small" at bounding box center [140, 45] width 249 height 13
click at [79, 41] on span "transition_fade" at bounding box center [74, 46] width 8 height 10
click at [61, 41] on span "image" at bounding box center [40, 46] width 41 height 10
click at [83, 39] on button "transition_fade" at bounding box center [74, 45] width 17 height 13
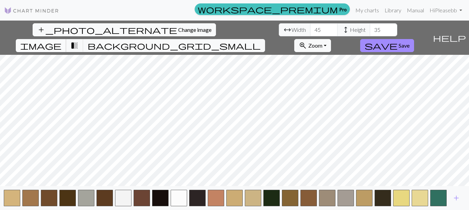
click at [66, 39] on button "image" at bounding box center [41, 45] width 50 height 13
click at [83, 39] on button "transition_fade" at bounding box center [74, 45] width 17 height 13
click at [61, 41] on span "image" at bounding box center [40, 46] width 41 height 10
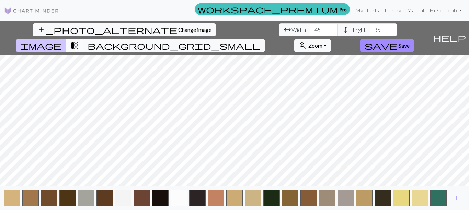
click at [79, 41] on span "transition_fade" at bounding box center [74, 46] width 8 height 10
click at [61, 41] on span "image" at bounding box center [40, 46] width 41 height 10
click at [83, 39] on button "transition_fade" at bounding box center [74, 45] width 17 height 13
click at [66, 39] on button "image" at bounding box center [41, 45] width 50 height 13
click at [83, 39] on button "transition_fade" at bounding box center [74, 45] width 17 height 13
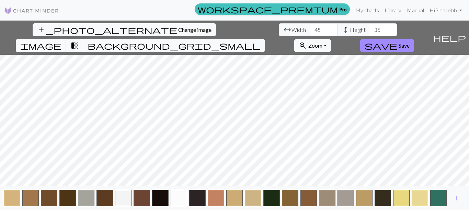
click at [66, 39] on button "image" at bounding box center [41, 45] width 50 height 13
click at [79, 41] on span "transition_fade" at bounding box center [74, 46] width 8 height 10
click at [66, 39] on button "image" at bounding box center [41, 45] width 50 height 13
click at [79, 41] on span "transition_fade" at bounding box center [74, 46] width 8 height 10
click at [66, 39] on button "image" at bounding box center [41, 45] width 50 height 13
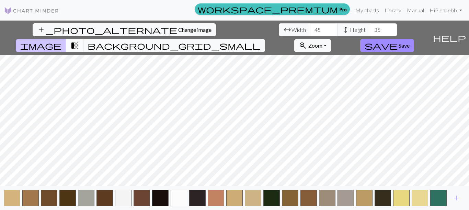
click at [83, 39] on button "transition_fade" at bounding box center [74, 45] width 17 height 13
click at [79, 41] on span "transition_fade" at bounding box center [74, 46] width 8 height 10
click at [83, 39] on button "transition_fade" at bounding box center [74, 45] width 17 height 13
click at [66, 39] on button "image" at bounding box center [41, 45] width 50 height 13
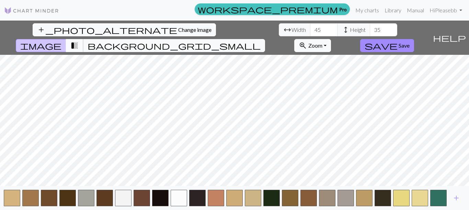
click at [79, 41] on span "transition_fade" at bounding box center [74, 46] width 8 height 10
click at [61, 41] on span "image" at bounding box center [40, 46] width 41 height 10
click at [79, 41] on span "transition_fade" at bounding box center [74, 46] width 8 height 10
click at [66, 39] on button "image" at bounding box center [41, 45] width 50 height 13
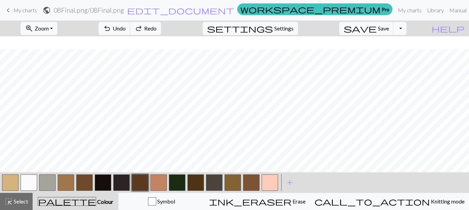
scroll to position [13, 0]
click at [163, 184] on button "button" at bounding box center [158, 183] width 16 height 16
click at [228, 185] on button "button" at bounding box center [232, 183] width 16 height 16
click at [149, 183] on div at bounding box center [140, 183] width 19 height 19
click at [143, 183] on button "button" at bounding box center [140, 183] width 16 height 16
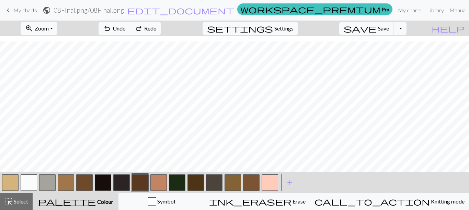
click at [89, 182] on button "button" at bounding box center [84, 183] width 16 height 16
click at [156, 181] on button "button" at bounding box center [158, 183] width 16 height 16
click at [69, 181] on button "button" at bounding box center [66, 183] width 16 height 16
click at [239, 180] on button "button" at bounding box center [232, 183] width 16 height 16
click at [134, 186] on button "button" at bounding box center [140, 183] width 16 height 16
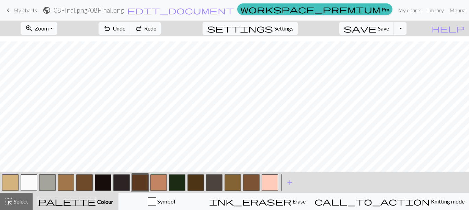
drag, startPoint x: 0, startPoint y: 181, endPoint x: 3, endPoint y: 183, distance: 3.5
click at [1, 182] on div "< > add Add a colour" at bounding box center [234, 183] width 469 height 21
click at [6, 184] on button "button" at bounding box center [10, 183] width 16 height 16
click at [16, 185] on button "button" at bounding box center [10, 183] width 16 height 16
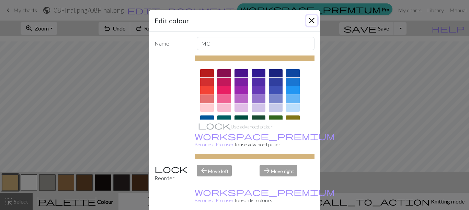
click at [312, 18] on button "Close" at bounding box center [311, 20] width 11 height 11
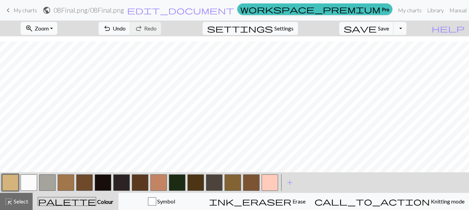
click at [152, 184] on button "button" at bounding box center [158, 183] width 16 height 16
click at [9, 186] on button "button" at bounding box center [10, 183] width 16 height 16
click at [238, 179] on button "button" at bounding box center [232, 183] width 16 height 16
click at [8, 181] on button "button" at bounding box center [10, 183] width 16 height 16
click at [164, 179] on button "button" at bounding box center [158, 183] width 16 height 16
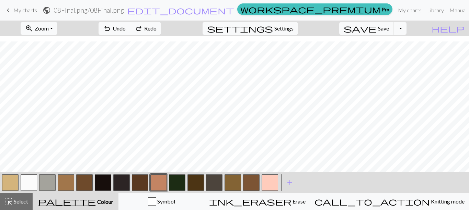
click at [137, 187] on button "button" at bounding box center [140, 183] width 16 height 16
click at [250, 180] on button "button" at bounding box center [251, 183] width 16 height 16
click at [376, 31] on span "save" at bounding box center [359, 29] width 33 height 10
click at [82, 185] on button "button" at bounding box center [84, 183] width 16 height 16
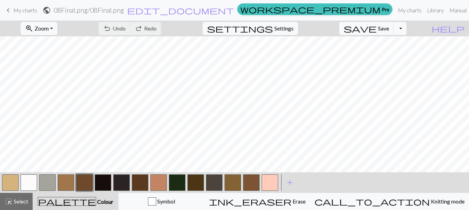
click at [82, 185] on button "button" at bounding box center [84, 183] width 16 height 16
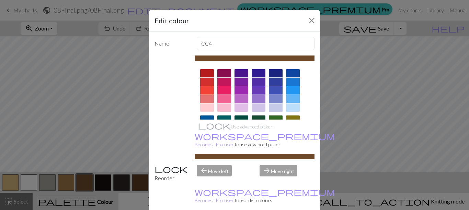
click at [278, 91] on div at bounding box center [276, 90] width 14 height 8
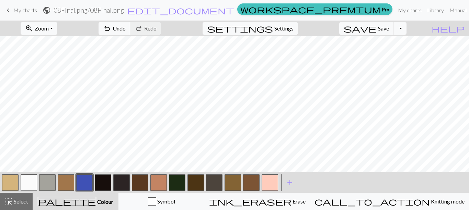
click at [252, 180] on button "button" at bounding box center [251, 183] width 16 height 16
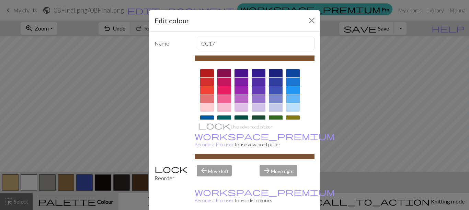
click at [224, 90] on div at bounding box center [224, 90] width 14 height 8
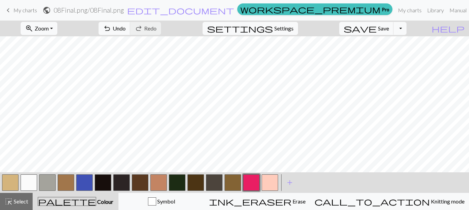
click at [196, 186] on button "button" at bounding box center [195, 183] width 16 height 16
click at [138, 183] on button "button" at bounding box center [140, 183] width 16 height 16
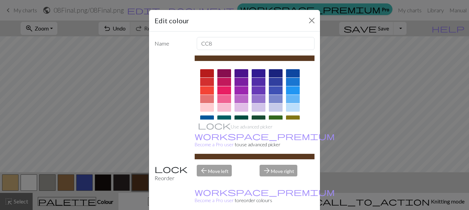
click at [224, 95] on div at bounding box center [224, 99] width 14 height 8
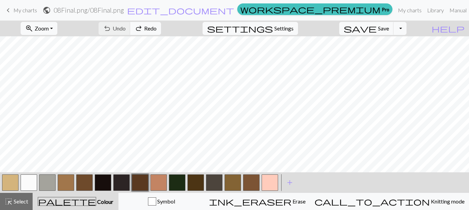
click at [141, 187] on button "button" at bounding box center [140, 183] width 16 height 16
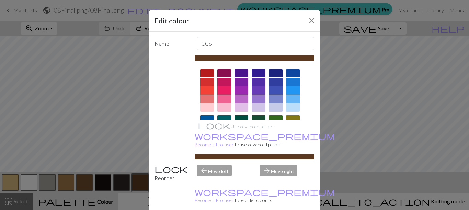
click at [258, 95] on div at bounding box center [258, 99] width 14 height 8
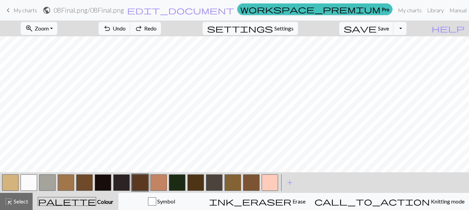
click at [248, 187] on button "button" at bounding box center [251, 183] width 16 height 16
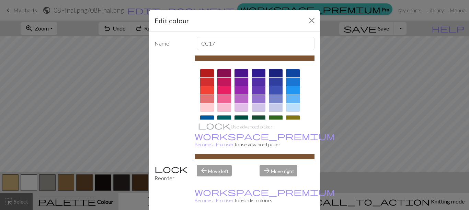
click at [278, 90] on div at bounding box center [276, 90] width 14 height 8
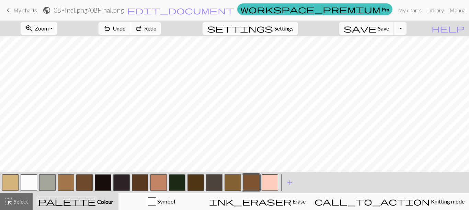
click at [87, 181] on button "button" at bounding box center [84, 183] width 16 height 16
click at [198, 185] on button "button" at bounding box center [195, 183] width 16 height 16
click at [229, 188] on button "button" at bounding box center [232, 183] width 16 height 16
click at [199, 180] on button "button" at bounding box center [195, 183] width 16 height 16
click at [224, 189] on div at bounding box center [140, 183] width 278 height 19
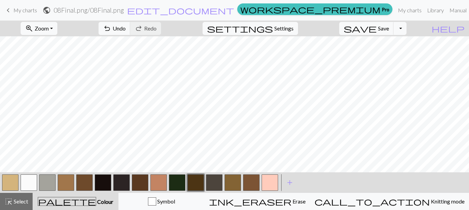
click at [227, 189] on button "button" at bounding box center [232, 183] width 16 height 16
click at [202, 185] on button "button" at bounding box center [195, 183] width 16 height 16
click at [376, 30] on span "save" at bounding box center [359, 29] width 33 height 10
click at [85, 183] on button "button" at bounding box center [84, 183] width 16 height 16
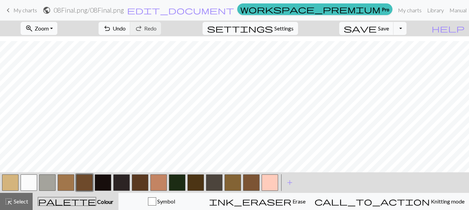
click at [252, 182] on button "button" at bounding box center [251, 183] width 16 height 16
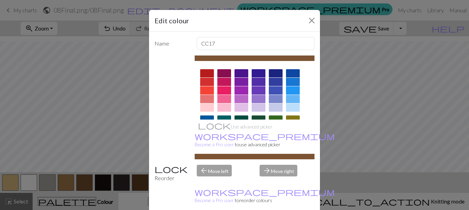
click at [292, 87] on div at bounding box center [293, 90] width 14 height 8
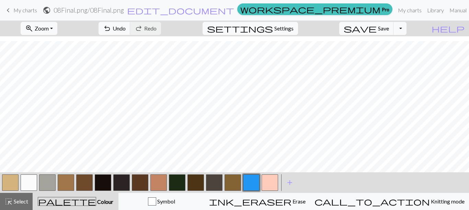
click at [273, 201] on div "ink_eraser Erase Erase" at bounding box center [257, 202] width 96 height 8
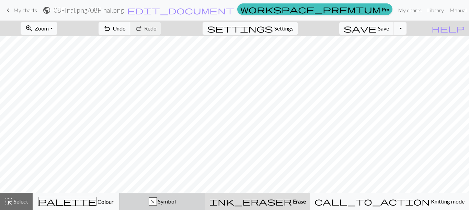
scroll to position [0, 0]
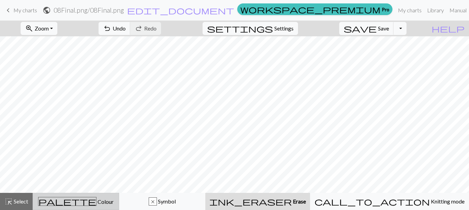
click at [99, 204] on span "Colour" at bounding box center [104, 202] width 17 height 7
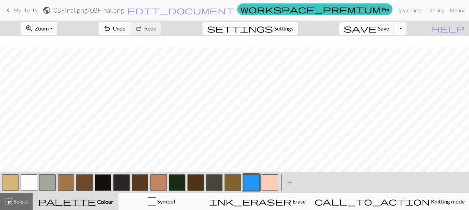
scroll to position [11, 0]
click at [85, 186] on button "button" at bounding box center [84, 183] width 16 height 16
click at [146, 185] on button "button" at bounding box center [140, 183] width 16 height 16
click at [231, 183] on button "button" at bounding box center [232, 183] width 16 height 16
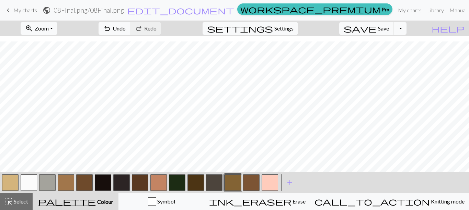
click at [64, 187] on button "button" at bounding box center [66, 183] width 16 height 16
click at [392, 33] on button "save Save Save" at bounding box center [366, 28] width 55 height 13
click at [146, 179] on button "button" at bounding box center [140, 183] width 16 height 16
click at [103, 181] on button "button" at bounding box center [103, 183] width 16 height 16
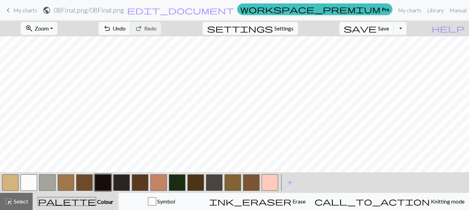
click at [250, 188] on button "button" at bounding box center [251, 183] width 16 height 16
click at [8, 199] on span "highlight_alt" at bounding box center [8, 202] width 8 height 10
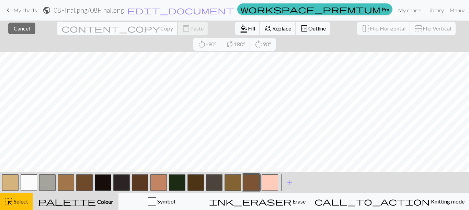
click at [160, 27] on span "Copy" at bounding box center [166, 28] width 13 height 7
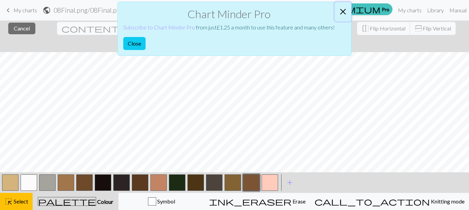
click at [343, 15] on button "Close" at bounding box center [342, 11] width 16 height 19
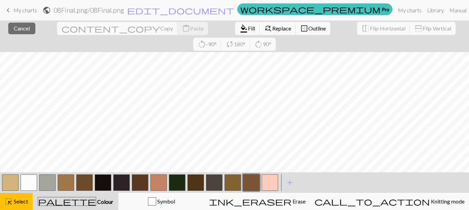
click at [173, 180] on button "button" at bounding box center [177, 183] width 16 height 16
click at [248, 27] on span "Fill" at bounding box center [251, 28] width 7 height 7
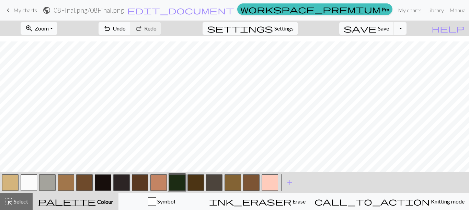
click at [252, 188] on button "button" at bounding box center [251, 183] width 16 height 16
click at [8, 207] on button "highlight_alt Select Select" at bounding box center [16, 201] width 33 height 17
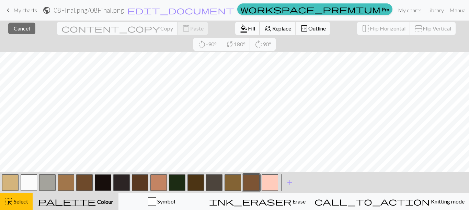
click at [248, 30] on span "Fill" at bounding box center [251, 28] width 7 height 7
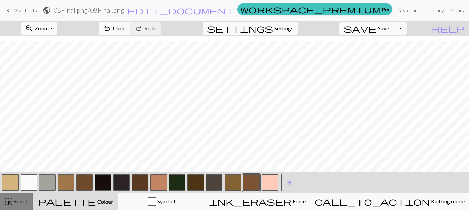
click at [12, 205] on span "highlight_alt" at bounding box center [8, 202] width 8 height 10
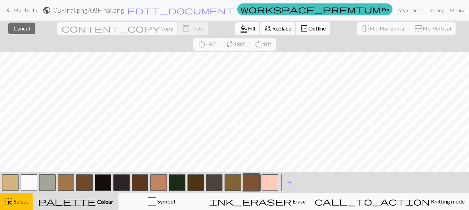
click at [239, 32] on span "format_color_fill" at bounding box center [243, 29] width 8 height 10
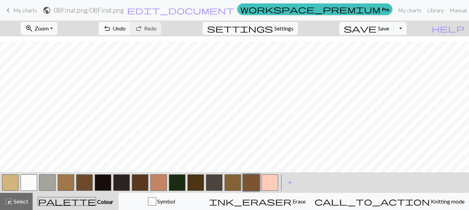
click at [104, 183] on button "button" at bounding box center [103, 183] width 16 height 16
click at [29, 202] on button "highlight_alt Select Select" at bounding box center [16, 201] width 33 height 17
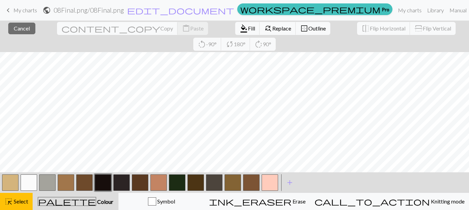
click at [173, 183] on button "button" at bounding box center [177, 183] width 16 height 16
click at [248, 30] on span "Fill" at bounding box center [251, 28] width 7 height 7
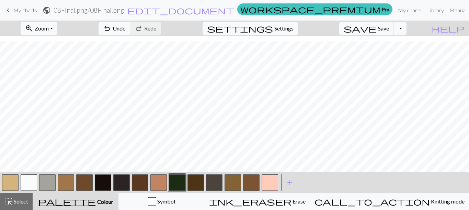
click at [109, 183] on button "button" at bounding box center [103, 183] width 16 height 16
click at [22, 205] on div "highlight_alt Select Select" at bounding box center [16, 202] width 24 height 8
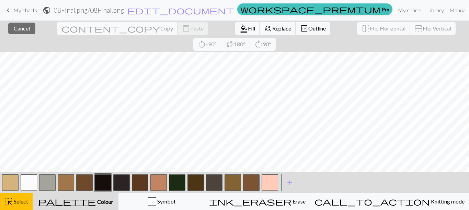
click at [143, 185] on button "button" at bounding box center [140, 183] width 16 height 16
click at [239, 32] on span "format_color_fill" at bounding box center [243, 29] width 8 height 10
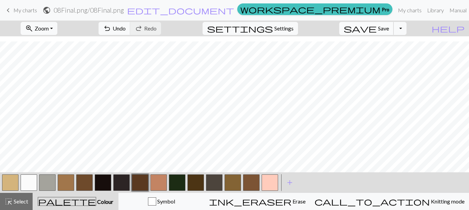
click at [389, 26] on span "Save" at bounding box center [383, 28] width 11 height 7
click at [393, 31] on button "save Save Save" at bounding box center [366, 28] width 55 height 13
click at [33, 185] on button "button" at bounding box center [29, 183] width 16 height 16
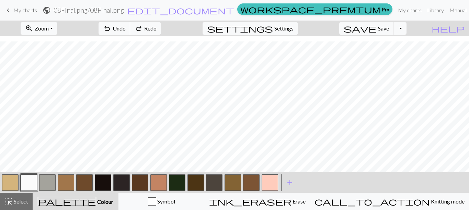
click at [156, 181] on button "button" at bounding box center [158, 183] width 16 height 16
click at [30, 182] on button "button" at bounding box center [29, 183] width 16 height 16
click at [163, 179] on button "button" at bounding box center [158, 183] width 16 height 16
click at [35, 183] on button "button" at bounding box center [29, 183] width 16 height 16
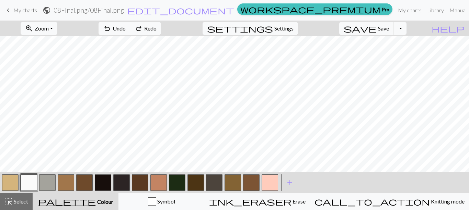
click at [160, 187] on button "button" at bounding box center [158, 183] width 16 height 16
click at [36, 182] on button "button" at bounding box center [29, 183] width 16 height 16
click at [389, 26] on span "Save" at bounding box center [383, 28] width 11 height 7
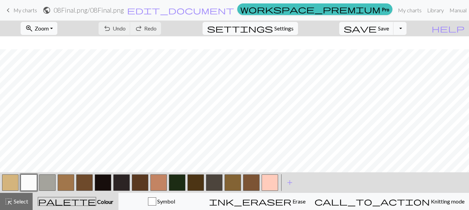
scroll to position [13, 0]
click at [389, 28] on span "Save" at bounding box center [383, 28] width 11 height 7
click at [389, 30] on span "Save" at bounding box center [383, 28] width 11 height 7
click at [389, 31] on span "Save" at bounding box center [383, 28] width 11 height 7
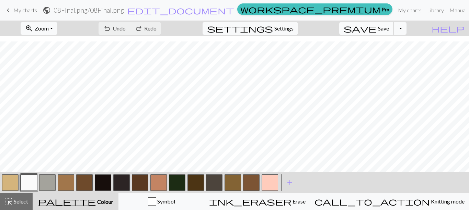
click at [389, 29] on span "Save" at bounding box center [383, 28] width 11 height 7
click at [393, 33] on button "save Save Save" at bounding box center [366, 28] width 55 height 13
